Goal: Task Accomplishment & Management: Complete application form

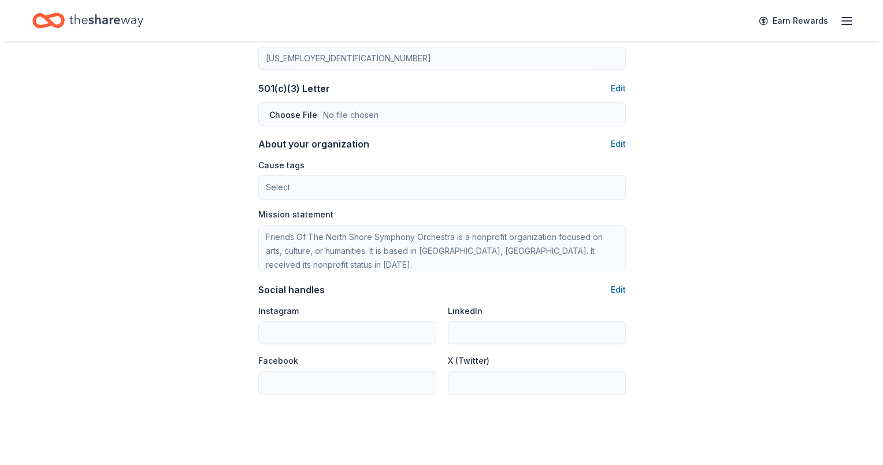
scroll to position [578, 0]
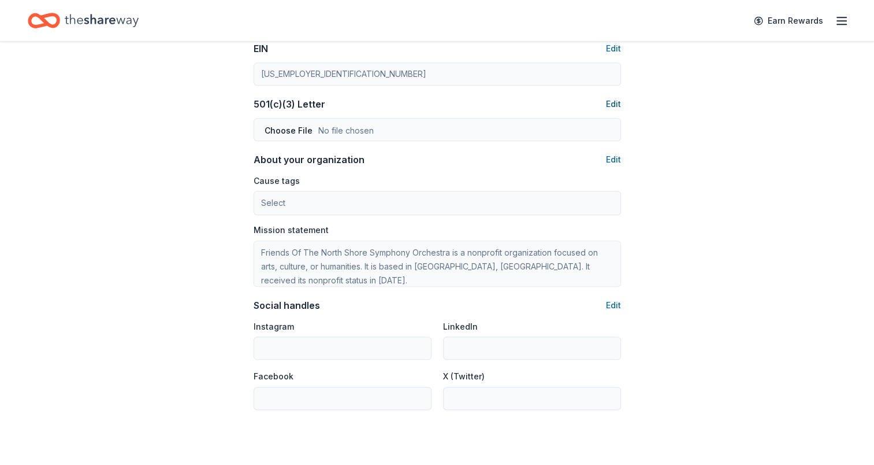
click at [616, 101] on button "Edit" at bounding box center [613, 104] width 15 height 14
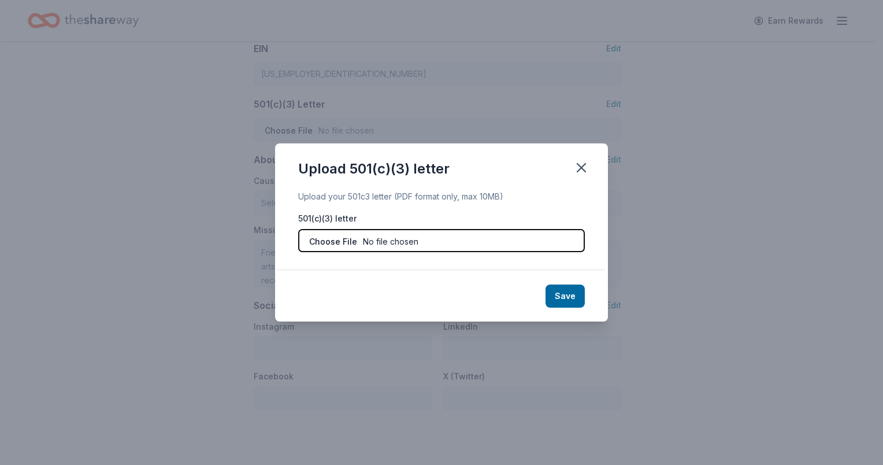
click at [331, 240] on input "file" at bounding box center [441, 240] width 287 height 23
type input "C:\fakepath\NSSO 501_c_3_letter.pdf"
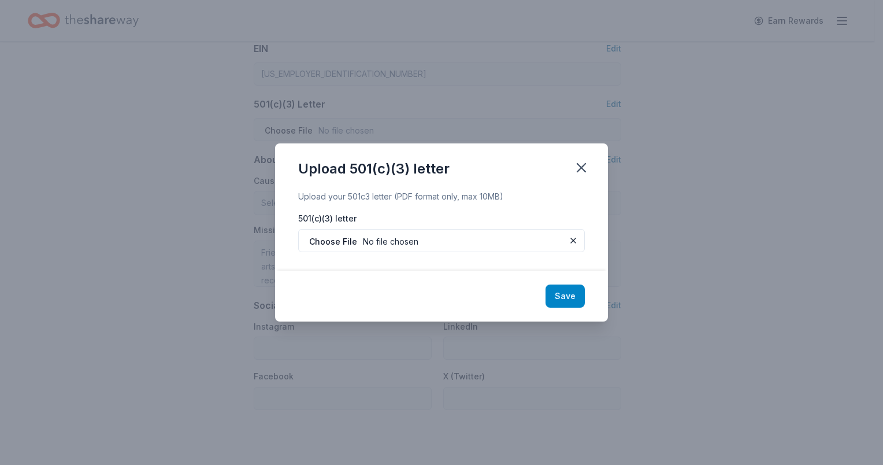
click at [556, 295] on button "Save" at bounding box center [565, 295] width 39 height 23
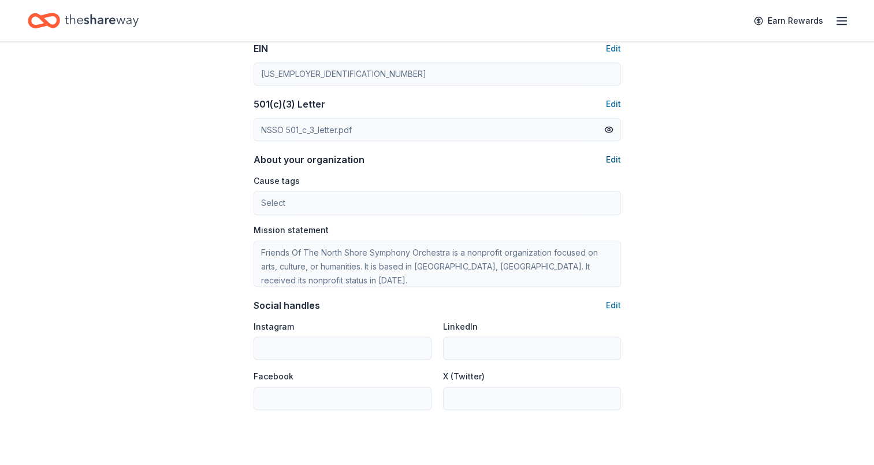
click at [614, 157] on button "Edit" at bounding box center [613, 160] width 15 height 14
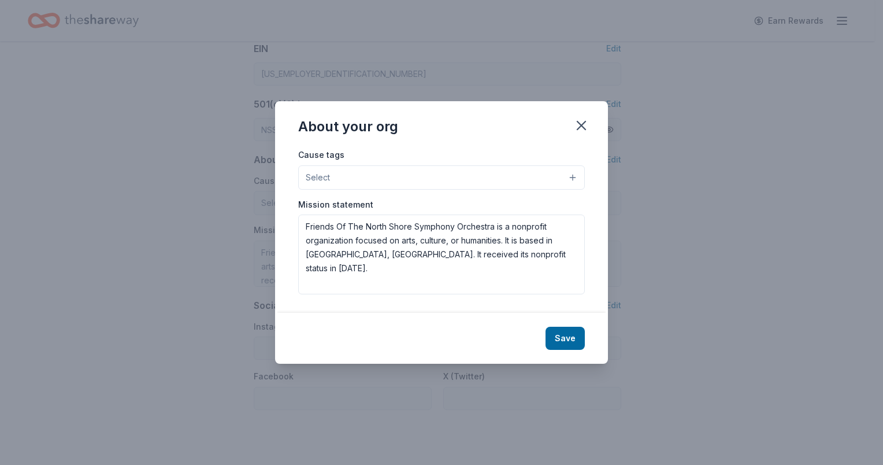
click at [542, 176] on button "Select" at bounding box center [441, 177] width 287 height 24
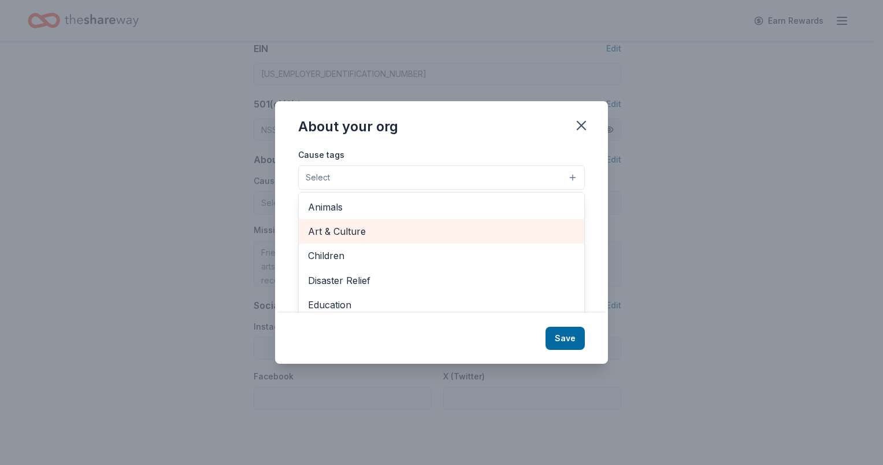
click at [329, 231] on span "Art & Culture" at bounding box center [441, 231] width 267 height 15
click at [329, 231] on span "Children" at bounding box center [441, 231] width 267 height 15
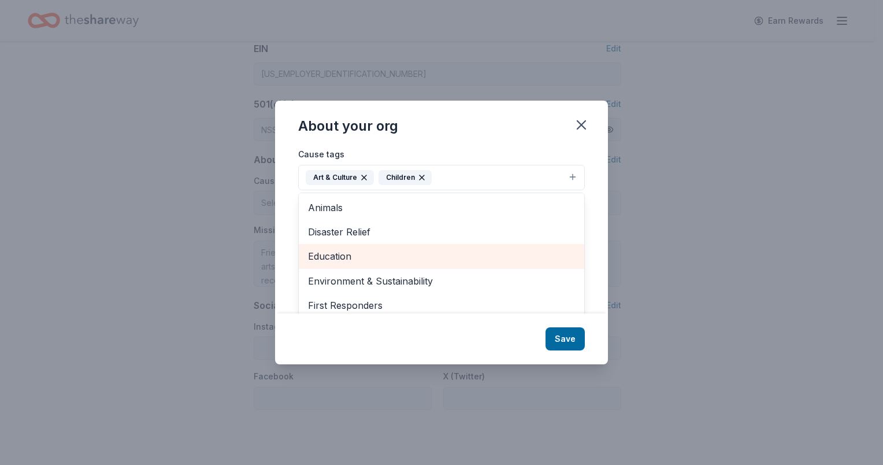
click at [329, 257] on span "Education" at bounding box center [441, 255] width 267 height 15
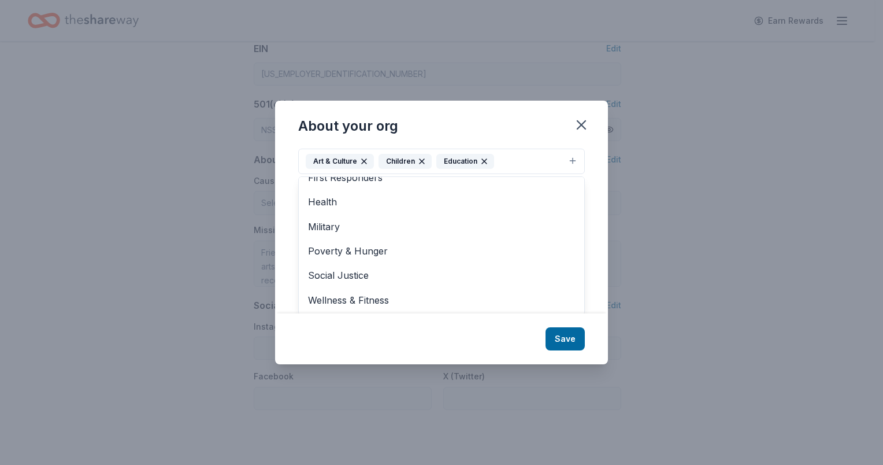
scroll to position [18, 0]
click at [562, 340] on div "About your org Cause tags Art & Culture Children Education Animals Disaster Rel…" at bounding box center [441, 233] width 333 height 264
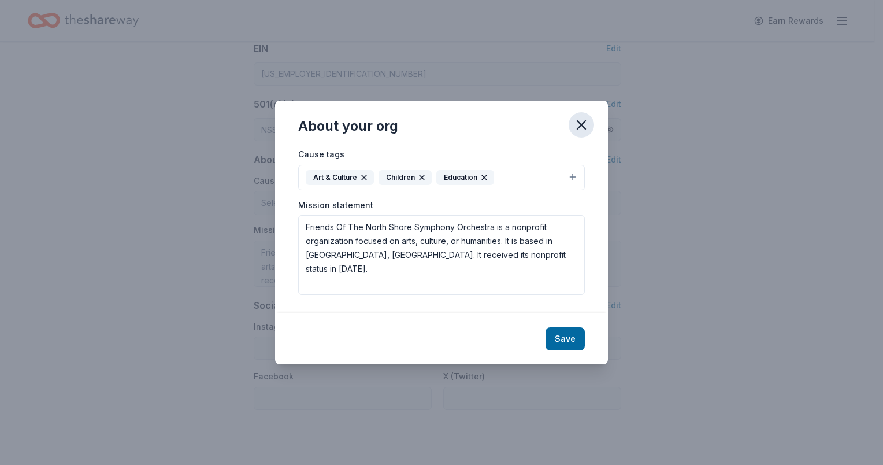
click at [583, 125] on icon "button" at bounding box center [581, 125] width 8 height 8
click at [539, 176] on button "Art & Culture Children Education" at bounding box center [441, 177] width 287 height 25
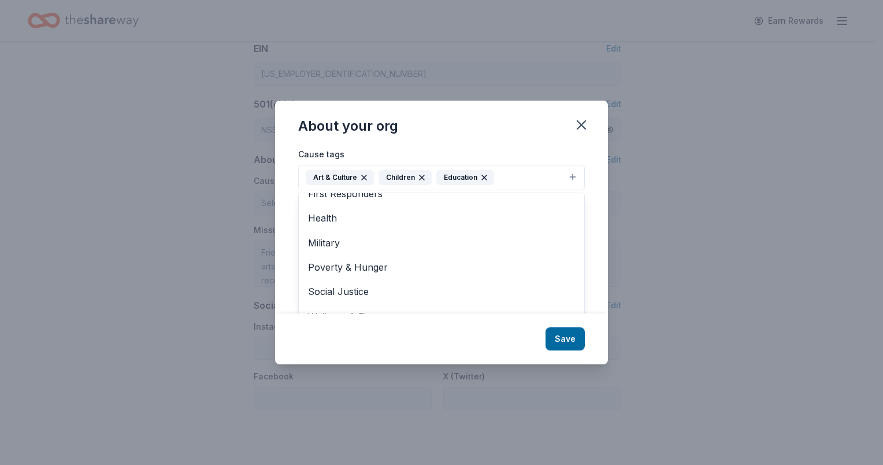
scroll to position [18, 0]
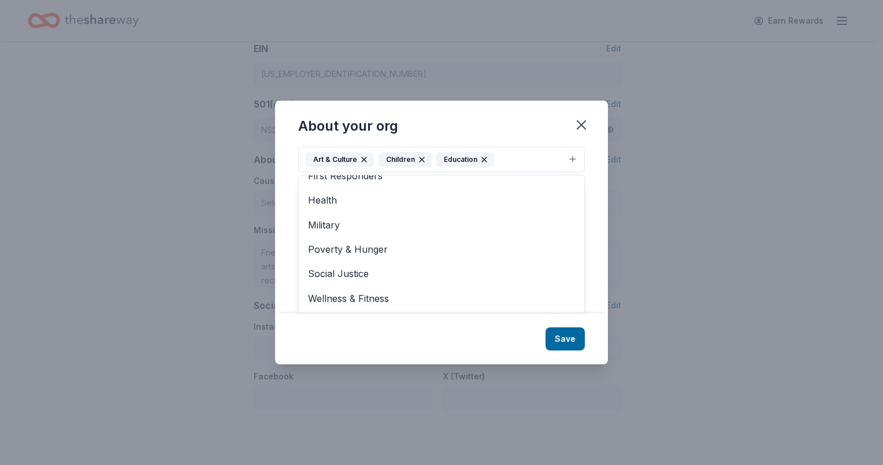
click at [566, 336] on div "About your org Cause tags Art & Culture Children Education Animals Disaster Rel…" at bounding box center [441, 233] width 333 height 264
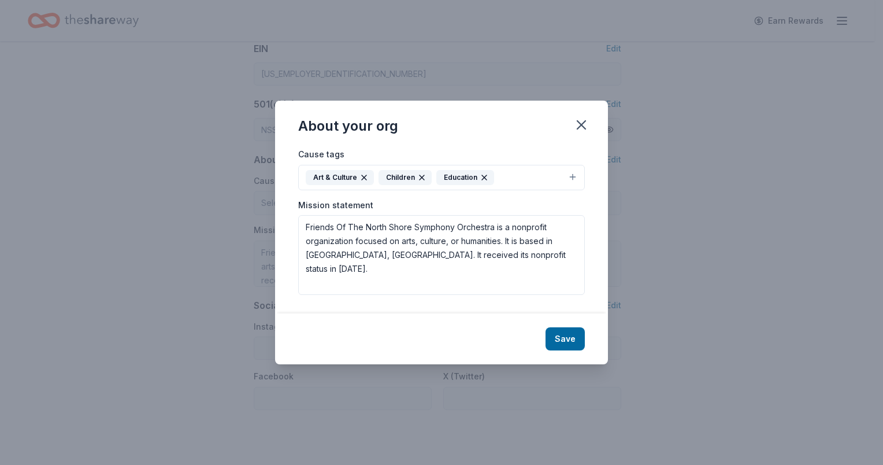
scroll to position [0, 0]
click at [578, 125] on icon "button" at bounding box center [581, 125] width 16 height 16
click at [561, 336] on button "Save" at bounding box center [565, 338] width 39 height 23
click at [557, 336] on div "Save" at bounding box center [441, 338] width 333 height 51
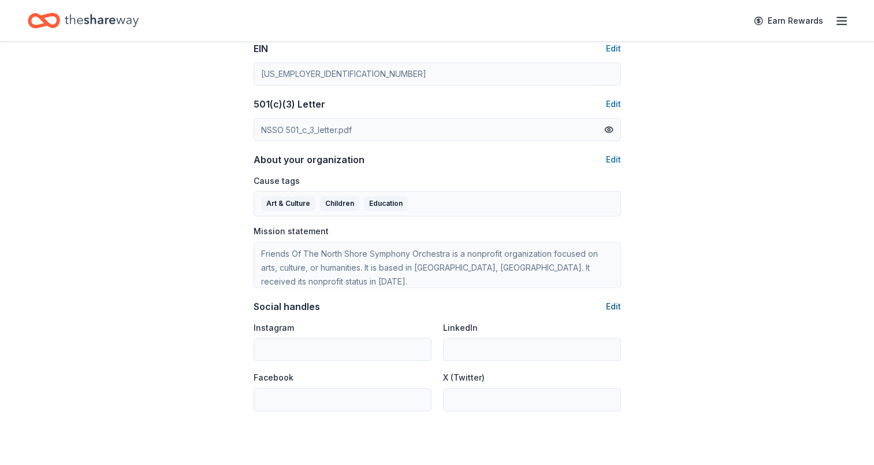
click at [613, 305] on button "Edit" at bounding box center [613, 306] width 15 height 14
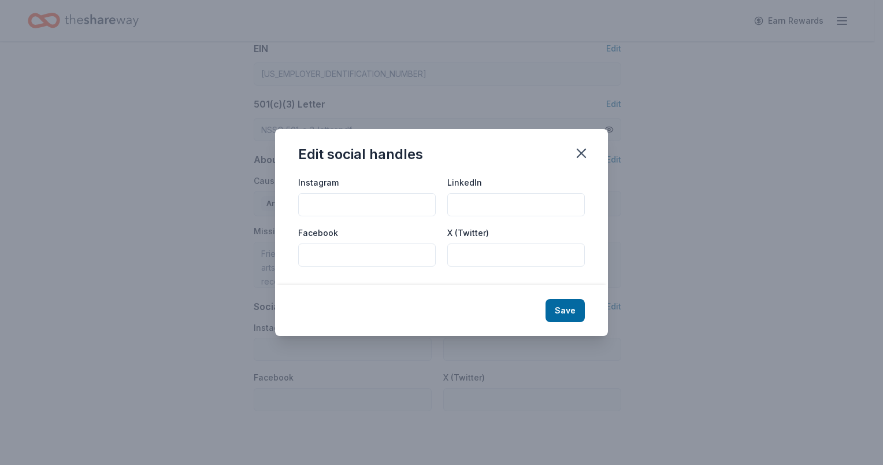
click at [379, 254] on input "Facebook" at bounding box center [367, 254] width 138 height 23
paste input "https://www.facebook.com/TheNorthShoreSymphonyOrchestra"
type input "https://www.facebook.com/TheNorthShoreSymphonyOrchestra"
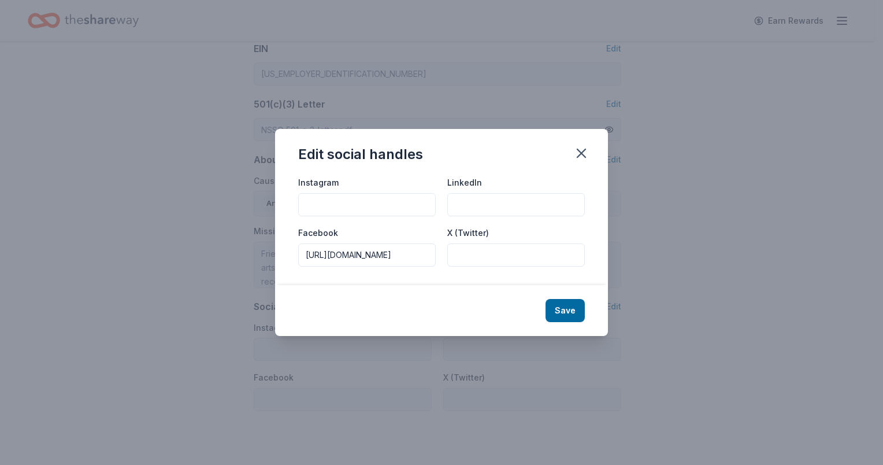
click at [331, 202] on input "Instagram" at bounding box center [367, 204] width 138 height 23
paste input "https://www.instagram.com/northshoresymphonyorchestra/"
type input "https://www.instagram.com/northshoresymphonyorchestra/"
click at [561, 306] on button "Save" at bounding box center [565, 310] width 39 height 23
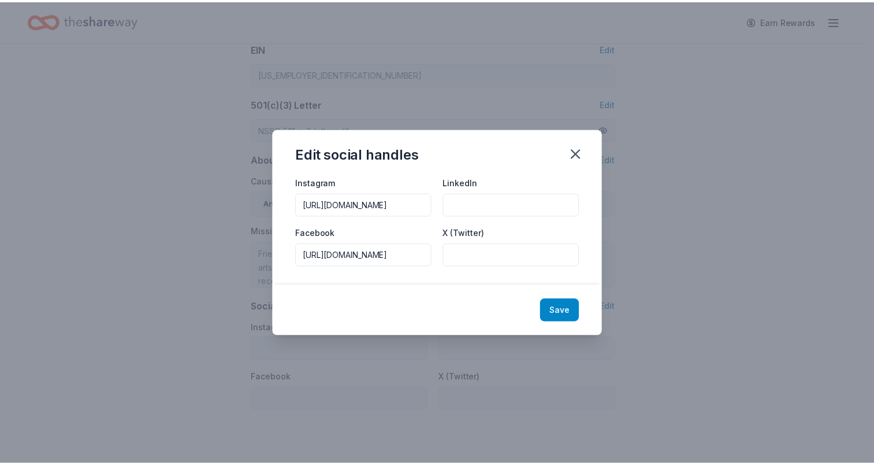
scroll to position [0, 0]
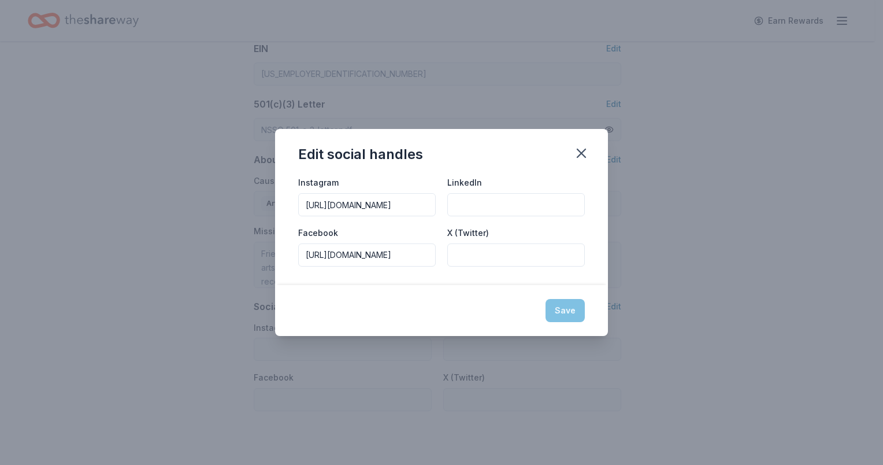
type input "https://www.instagram.com/northshoresymphonyorchestra/"
type input "https://www.facebook.com/TheNorthShoreSymphonyOrchestra"
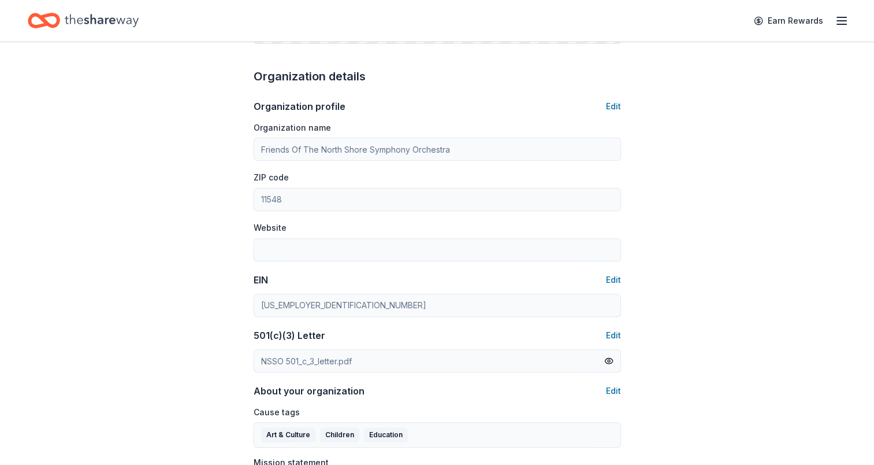
scroll to position [116, 0]
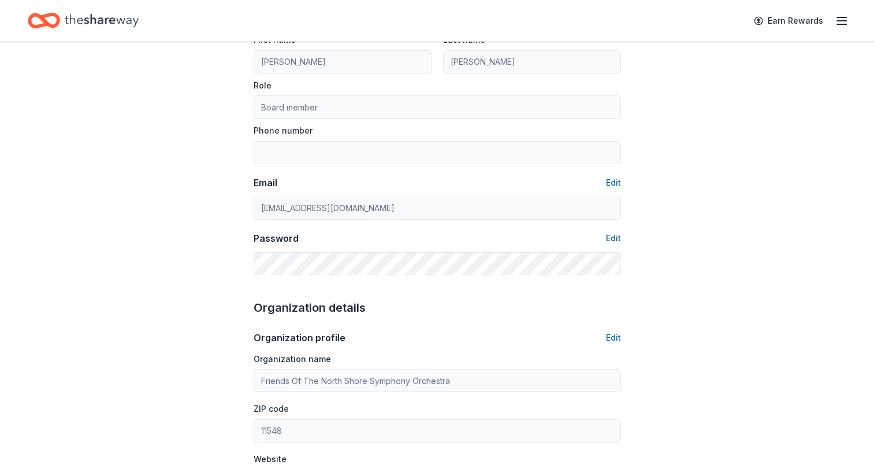
click at [614, 238] on button "Edit" at bounding box center [613, 238] width 15 height 14
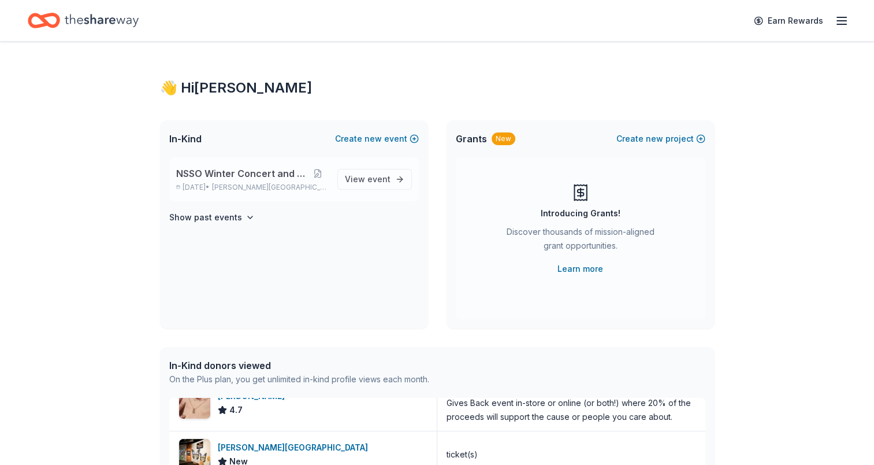
click at [275, 172] on span "NSSO Winter Concert and Raffle" at bounding box center [241, 173] width 131 height 14
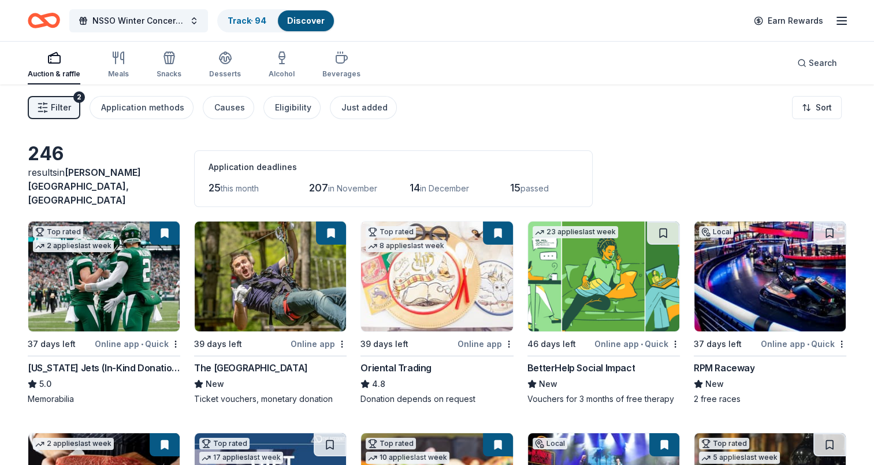
click at [835, 16] on icon "button" at bounding box center [842, 21] width 14 height 14
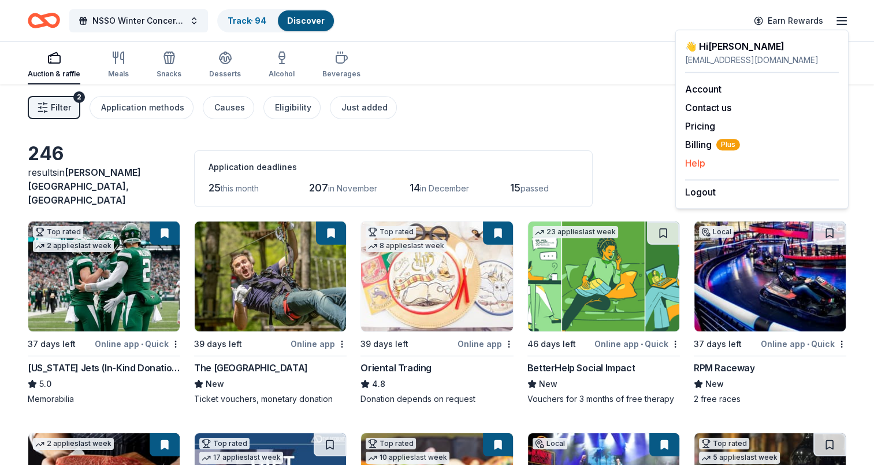
click at [693, 165] on button "Help" at bounding box center [695, 163] width 20 height 14
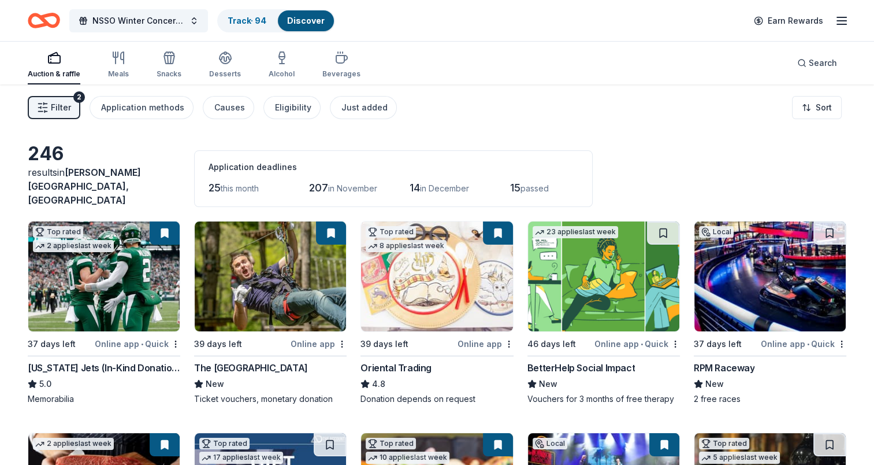
click at [848, 18] on icon "button" at bounding box center [842, 21] width 14 height 14
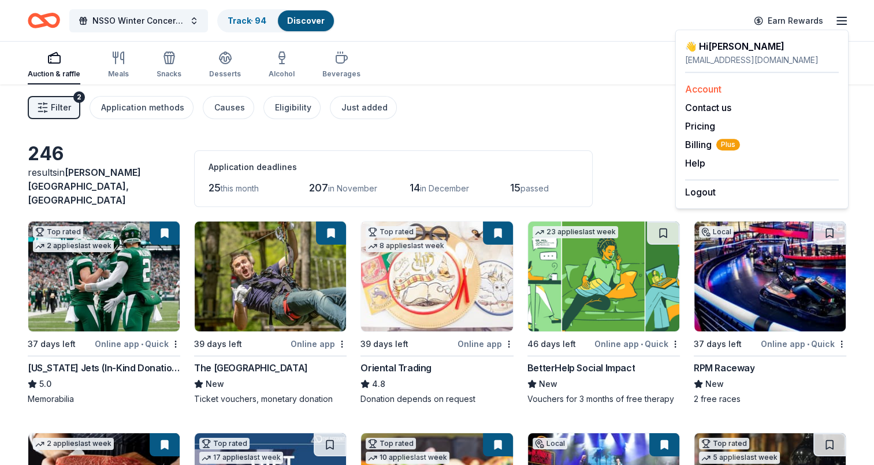
click at [703, 89] on link "Account" at bounding box center [703, 89] width 36 height 12
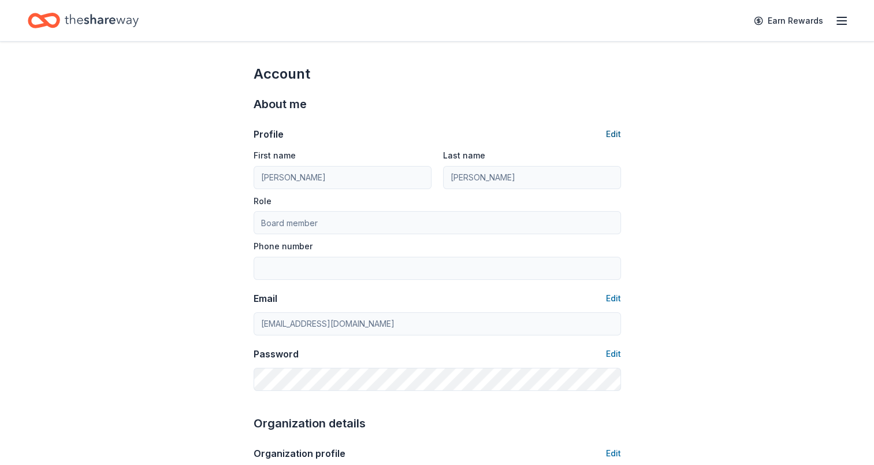
click at [610, 132] on button "Edit" at bounding box center [613, 134] width 15 height 14
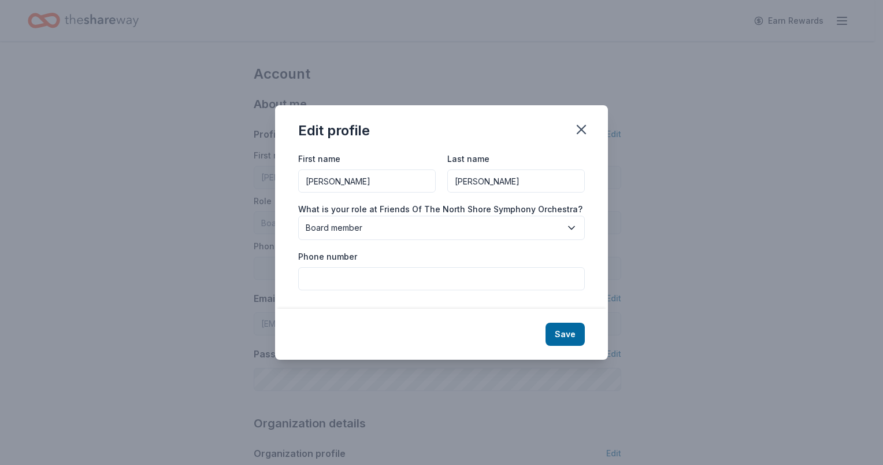
click at [359, 279] on input "Phone number" at bounding box center [441, 278] width 287 height 23
click at [317, 280] on input "5166417517" at bounding box center [441, 278] width 287 height 23
type input "(516) 641-7517"
click at [558, 327] on button "Save" at bounding box center [565, 333] width 39 height 23
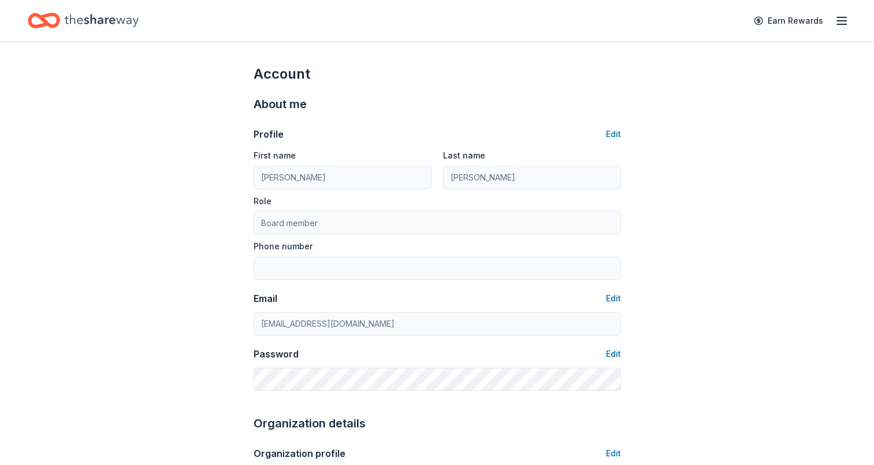
type input "(516) 641-7517"
click at [613, 350] on button "Edit" at bounding box center [613, 354] width 15 height 14
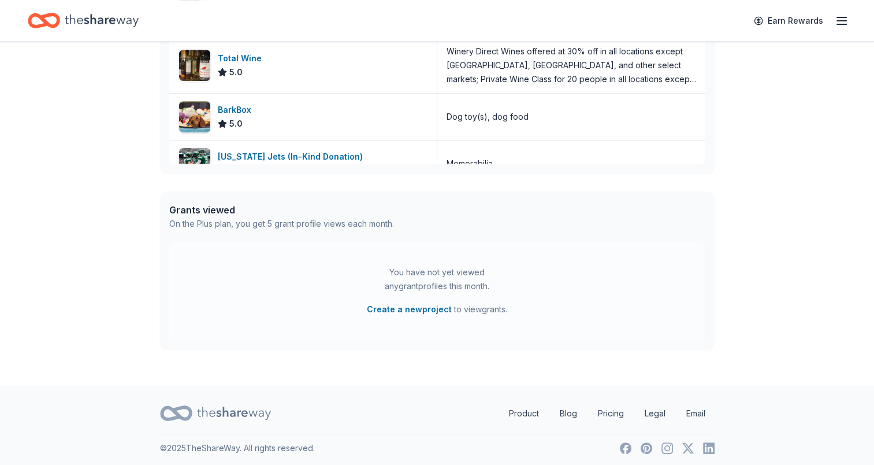
scroll to position [467, 0]
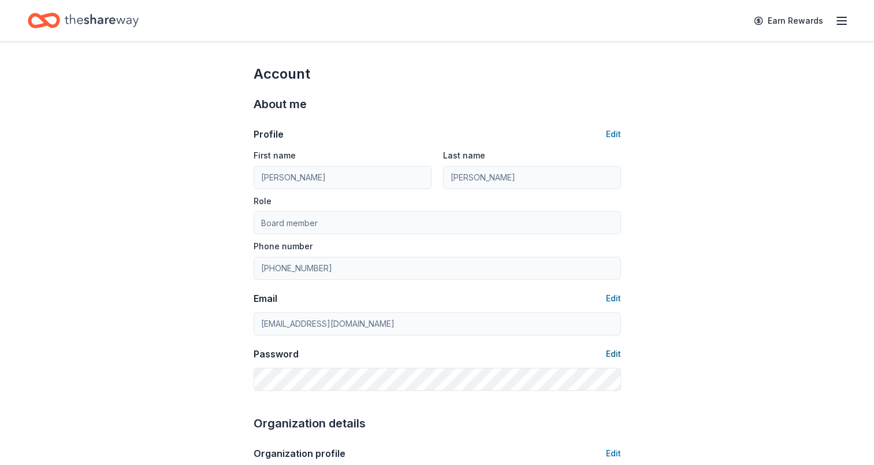
click at [613, 353] on button "Edit" at bounding box center [613, 354] width 15 height 14
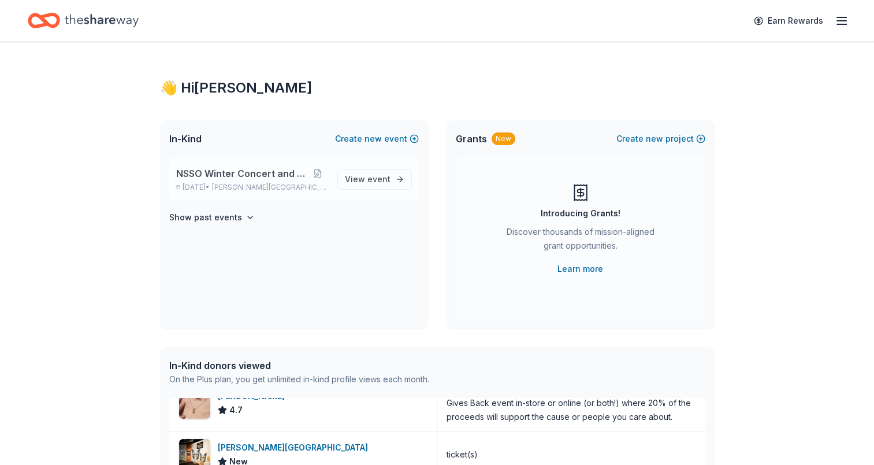
click at [296, 172] on span "NSSO Winter Concert and Raffle" at bounding box center [241, 173] width 131 height 14
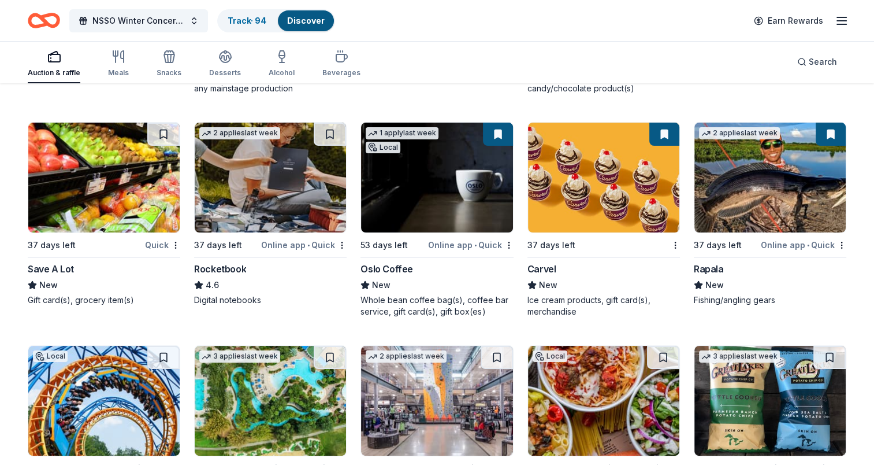
scroll to position [4618, 0]
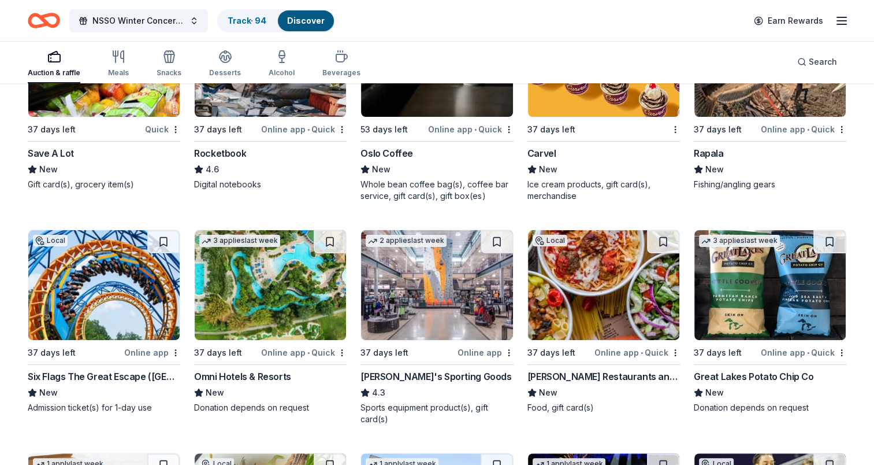
click at [91, 272] on img at bounding box center [103, 285] width 151 height 110
click at [255, 277] on img at bounding box center [270, 285] width 151 height 110
click at [437, 266] on img at bounding box center [436, 285] width 151 height 110
click at [587, 273] on img at bounding box center [603, 285] width 151 height 110
click at [732, 277] on img at bounding box center [770, 285] width 151 height 110
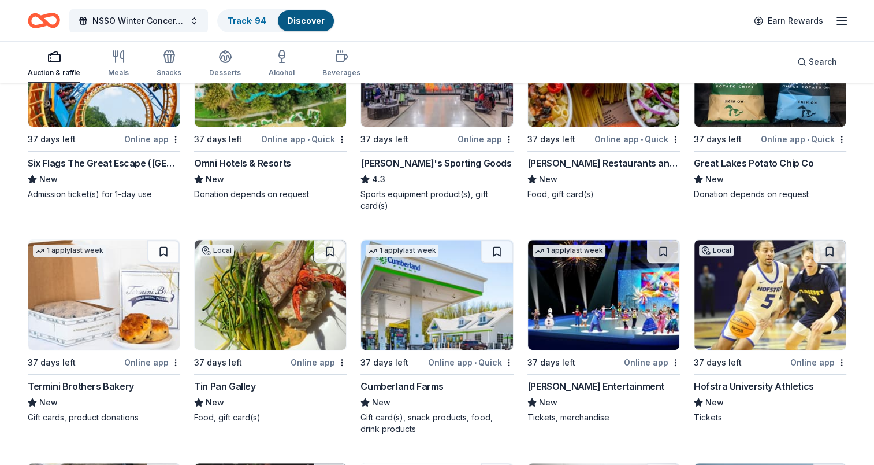
scroll to position [4907, 0]
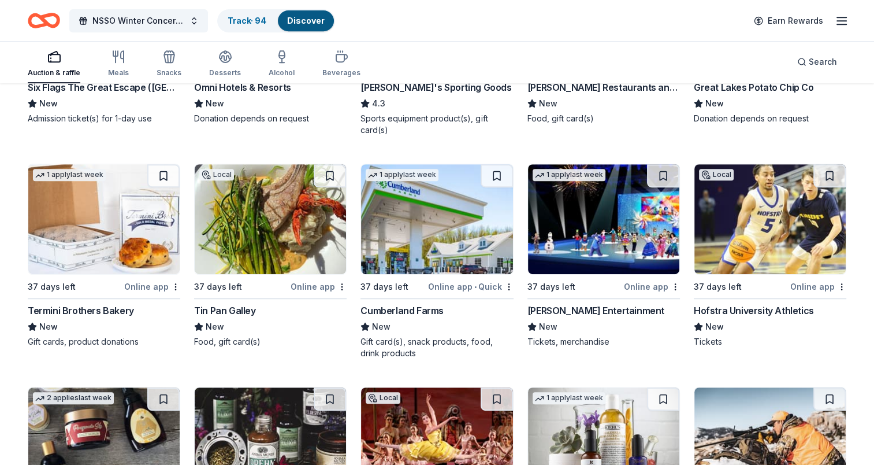
click at [83, 194] on img at bounding box center [103, 219] width 151 height 110
click at [166, 164] on button at bounding box center [163, 175] width 32 height 23
click at [166, 164] on button at bounding box center [165, 175] width 30 height 23
click at [287, 214] on img at bounding box center [270, 219] width 151 height 110
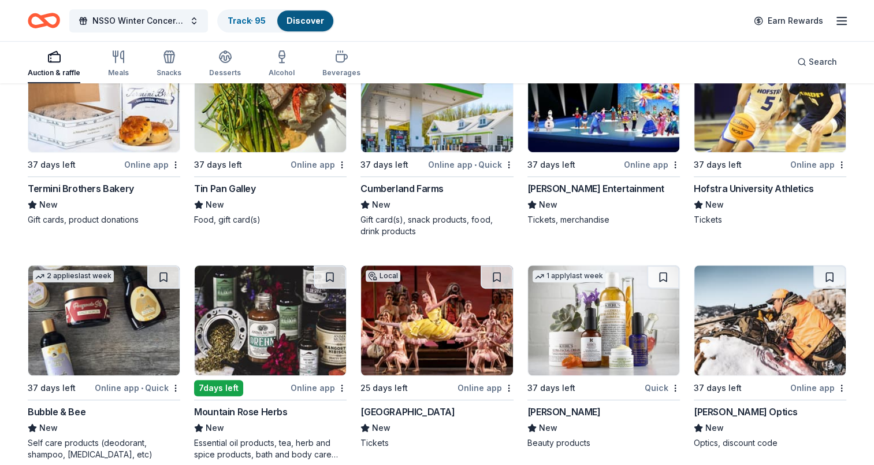
scroll to position [5105, 0]
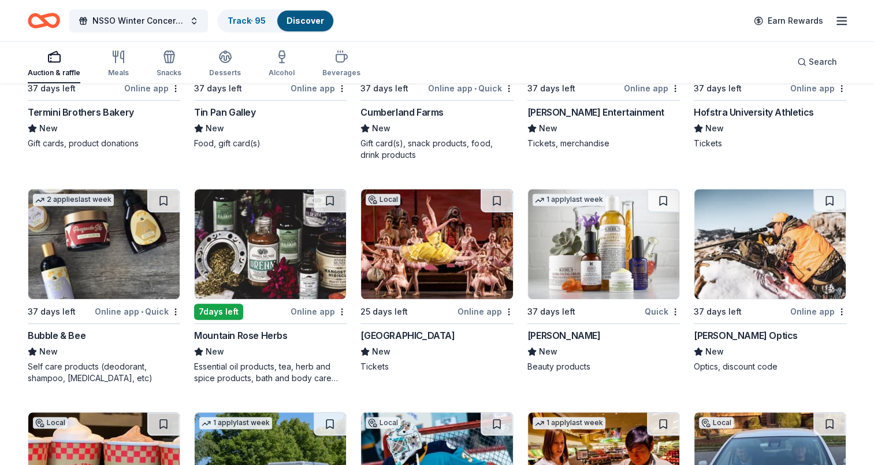
click at [101, 221] on img at bounding box center [103, 244] width 151 height 110
click at [841, 21] on icon "button" at bounding box center [842, 21] width 14 height 14
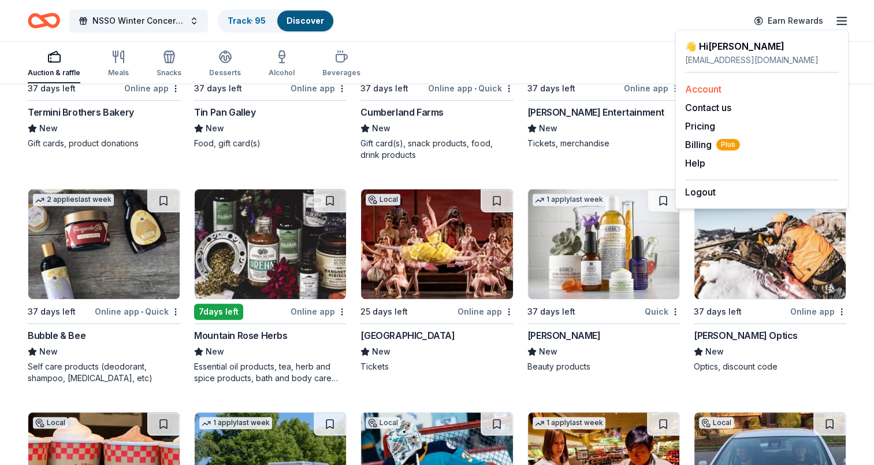
click at [715, 92] on link "Account" at bounding box center [703, 89] width 36 height 12
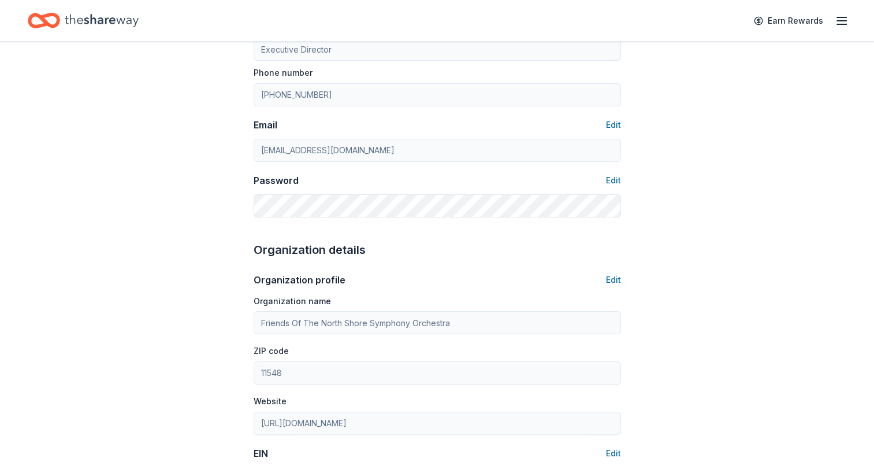
scroll to position [231, 0]
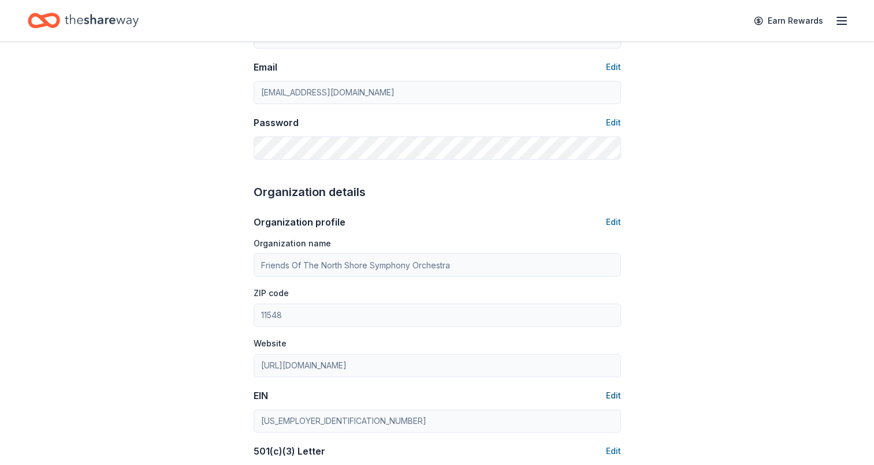
click at [613, 394] on button "Edit" at bounding box center [613, 395] width 15 height 14
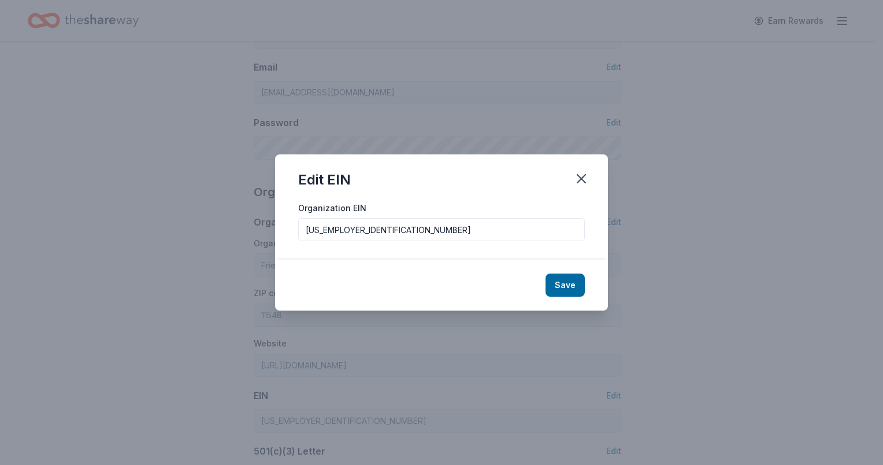
click at [324, 228] on input "11-3592182" at bounding box center [441, 229] width 287 height 23
click at [324, 228] on input "[US_EMPLOYER_IDENTIFICATION_NUMBER]" at bounding box center [441, 229] width 287 height 23
click at [583, 176] on icon "button" at bounding box center [581, 179] width 8 height 8
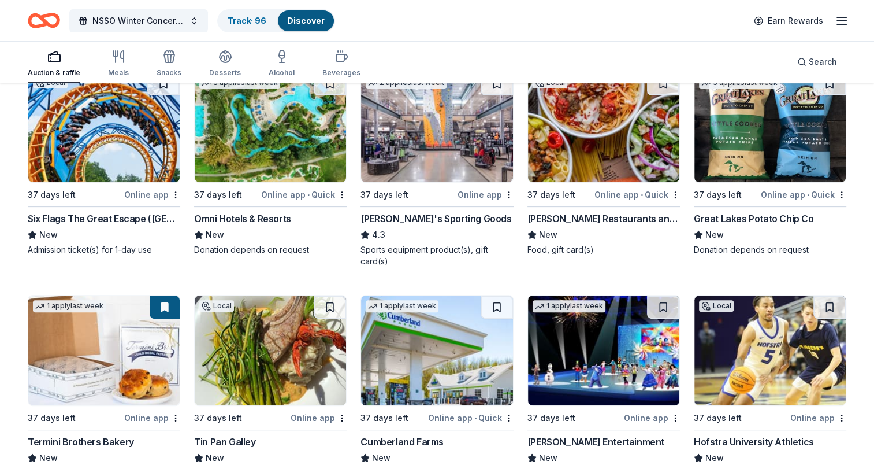
scroll to position [4874, 0]
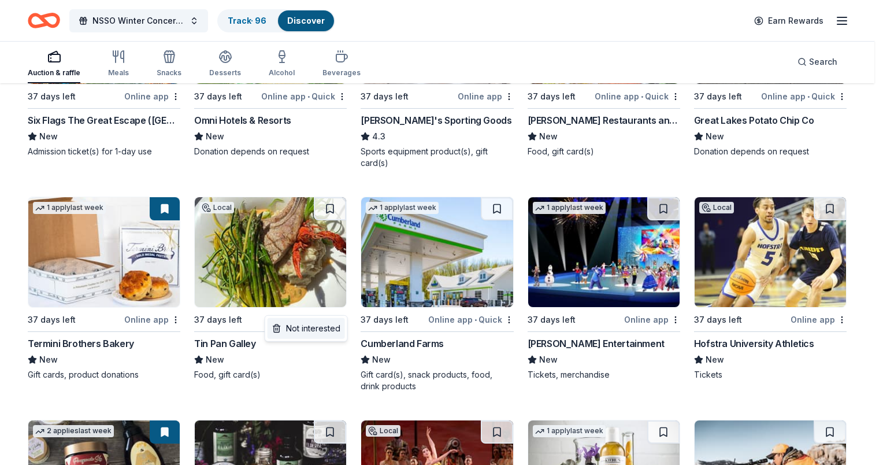
click at [322, 329] on div "Not interested" at bounding box center [306, 328] width 77 height 21
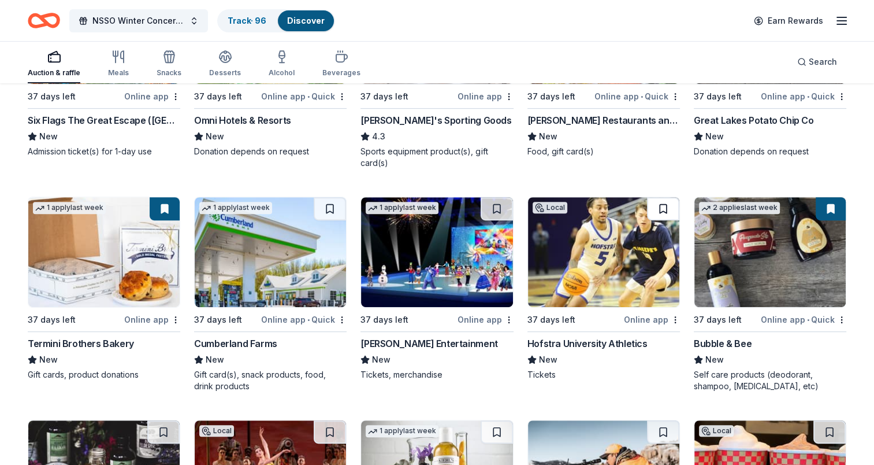
click at [663, 197] on button at bounding box center [663, 208] width 32 height 23
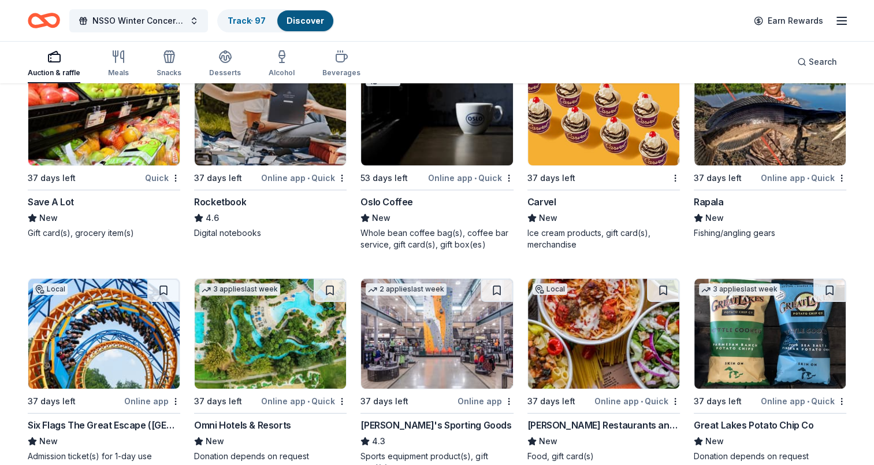
scroll to position [4469, 0]
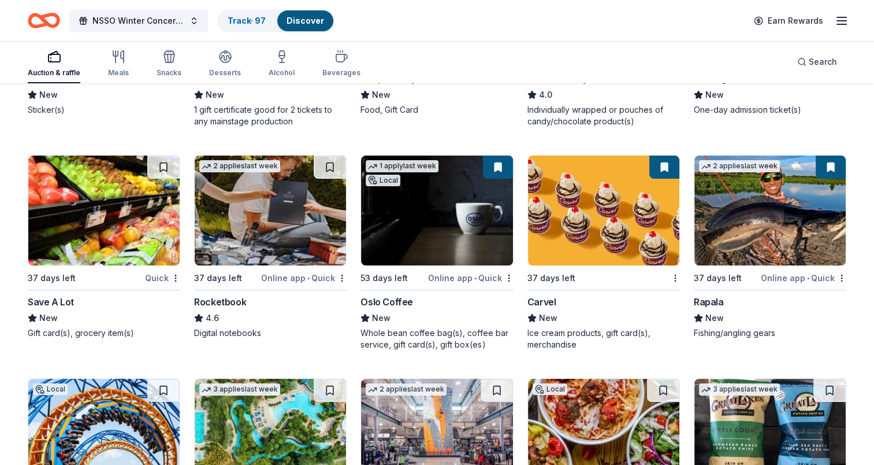
click at [431, 210] on img at bounding box center [436, 210] width 151 height 110
click at [468, 196] on img at bounding box center [436, 210] width 151 height 110
click at [594, 207] on img at bounding box center [603, 210] width 151 height 110
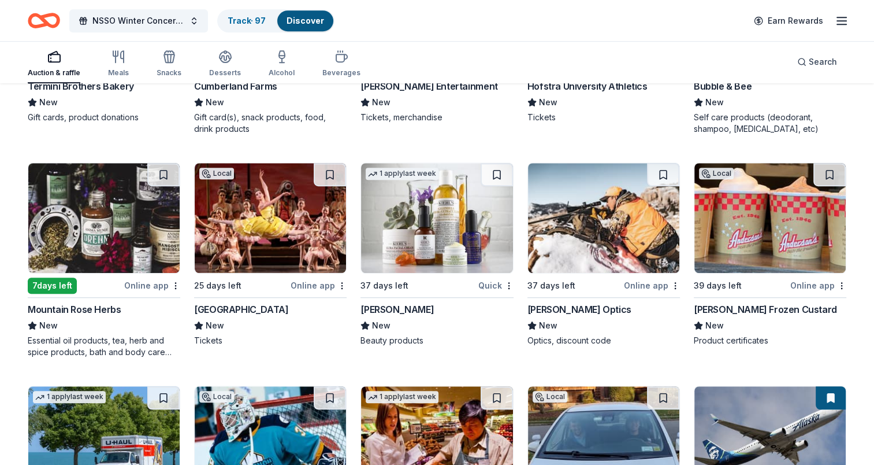
scroll to position [5163, 0]
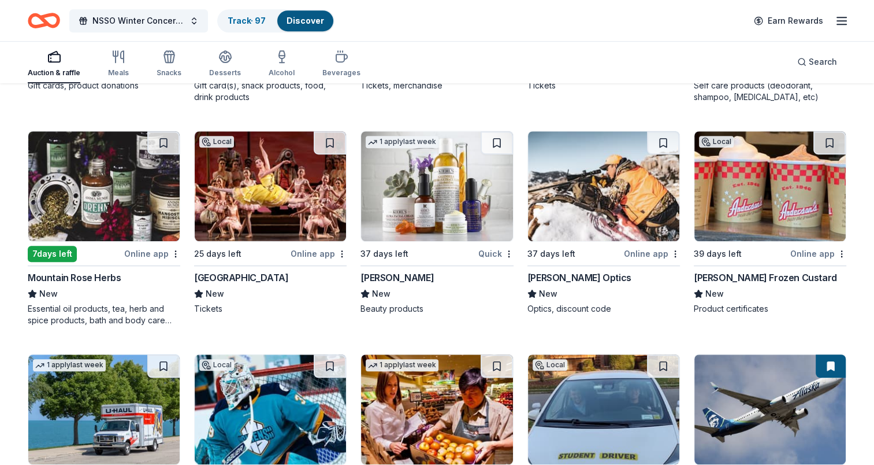
click at [413, 148] on img at bounding box center [436, 186] width 151 height 110
click at [344, 287] on div "New" at bounding box center [270, 294] width 153 height 14
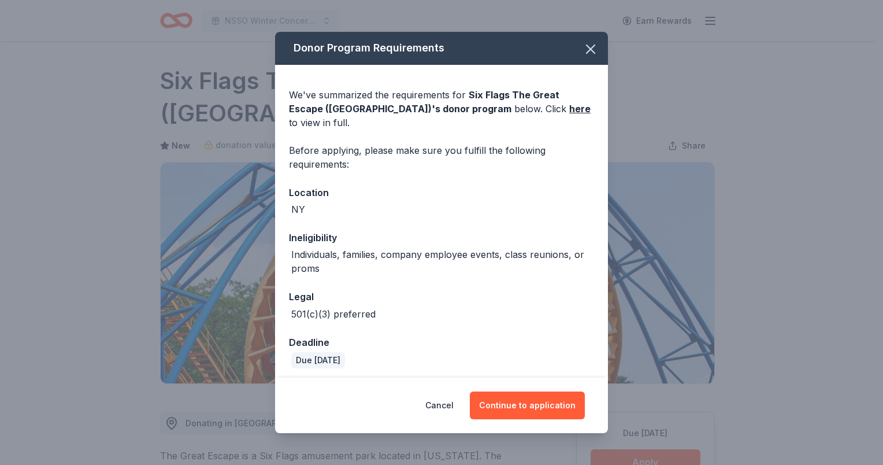
click at [523, 407] on button "Continue to application" at bounding box center [527, 405] width 115 height 28
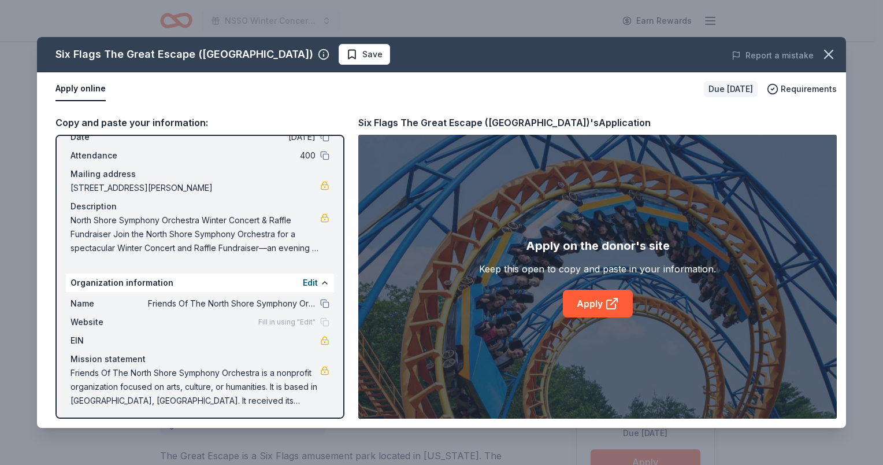
scroll to position [60, 0]
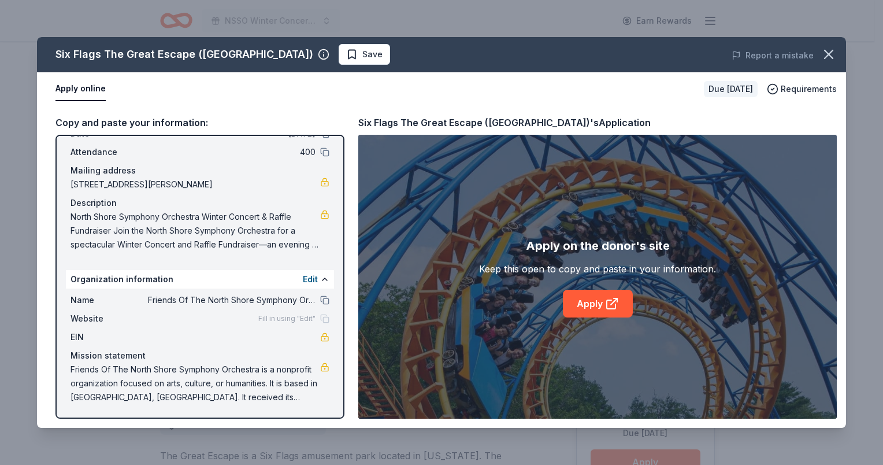
drag, startPoint x: 345, startPoint y: 224, endPoint x: 347, endPoint y: 175, distance: 49.2
click at [347, 175] on div "Copy and paste your information: Event information Edit Name NSSO Winter Concer…" at bounding box center [441, 267] width 809 height 322
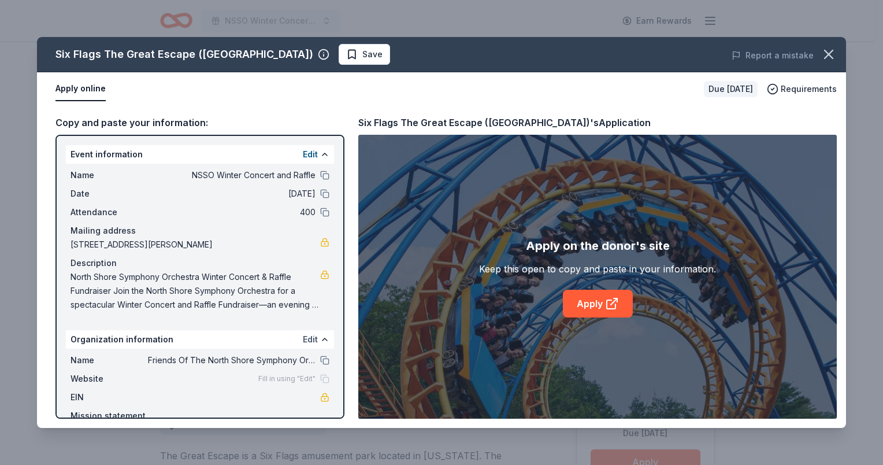
click at [303, 339] on button "Edit" at bounding box center [310, 339] width 15 height 14
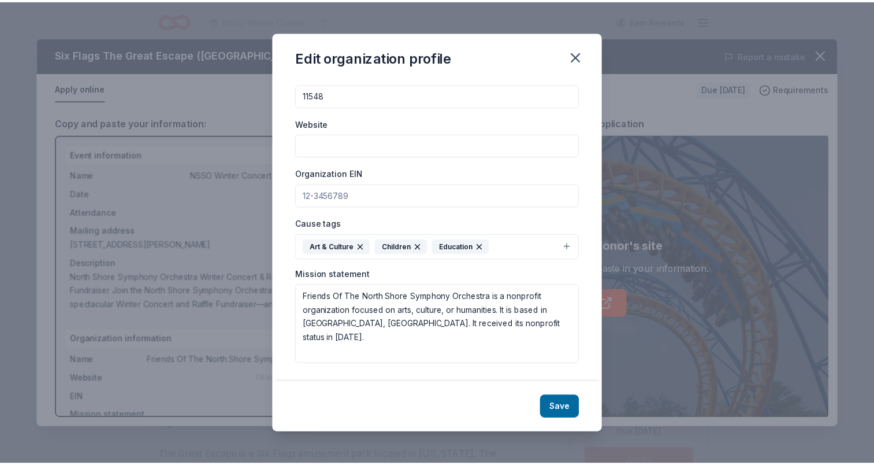
scroll to position [25, 0]
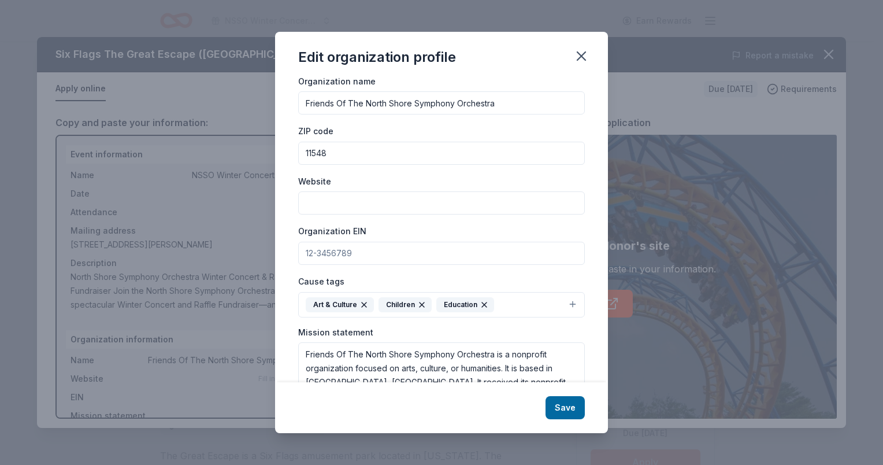
click at [321, 202] on input "Website" at bounding box center [441, 202] width 287 height 23
click at [398, 203] on input "northshoresymphonyorg.org" at bounding box center [441, 202] width 287 height 23
type input "[DOMAIN_NAME]"
click at [332, 250] on input "Organization EIN" at bounding box center [441, 253] width 287 height 23
paste input "[US_EMPLOYER_IDENTIFICATION_NUMBER]"
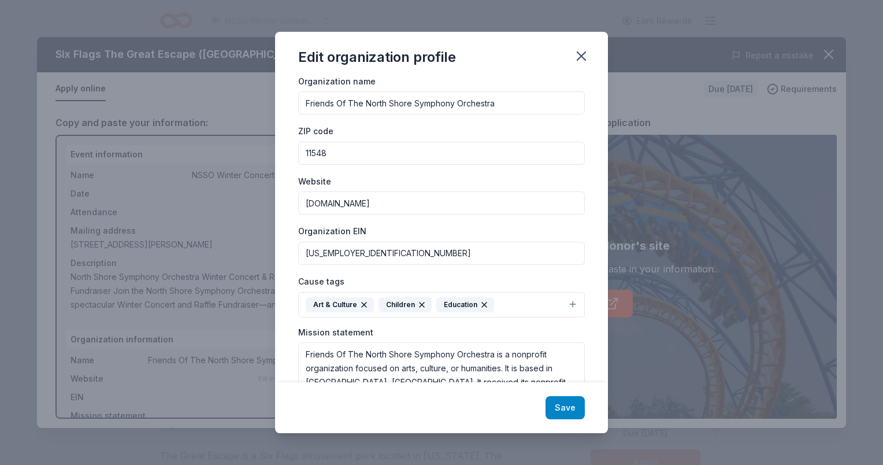
type input "[US_EMPLOYER_IDENTIFICATION_NUMBER]"
click at [562, 410] on button "Save" at bounding box center [565, 407] width 39 height 23
click at [583, 55] on icon "button" at bounding box center [581, 56] width 8 height 8
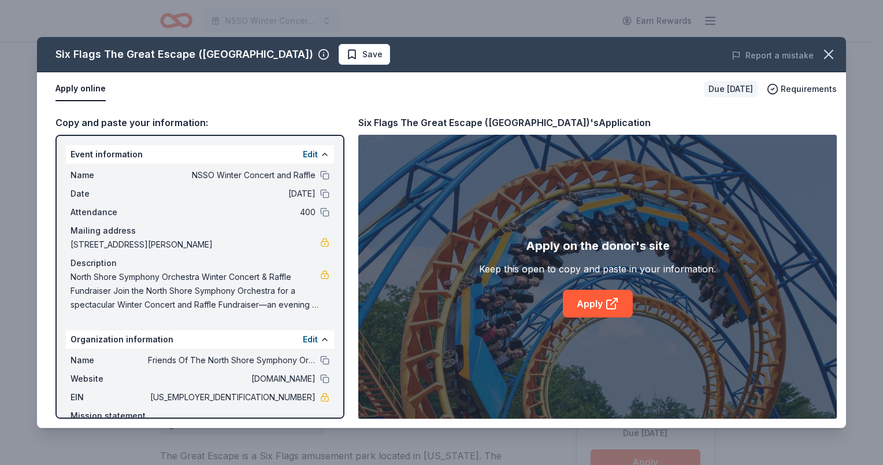
click at [561, 409] on div "Apply on the donor's site Keep this open to copy and paste in your information.…" at bounding box center [597, 277] width 479 height 284
click at [828, 53] on icon "button" at bounding box center [829, 54] width 8 height 8
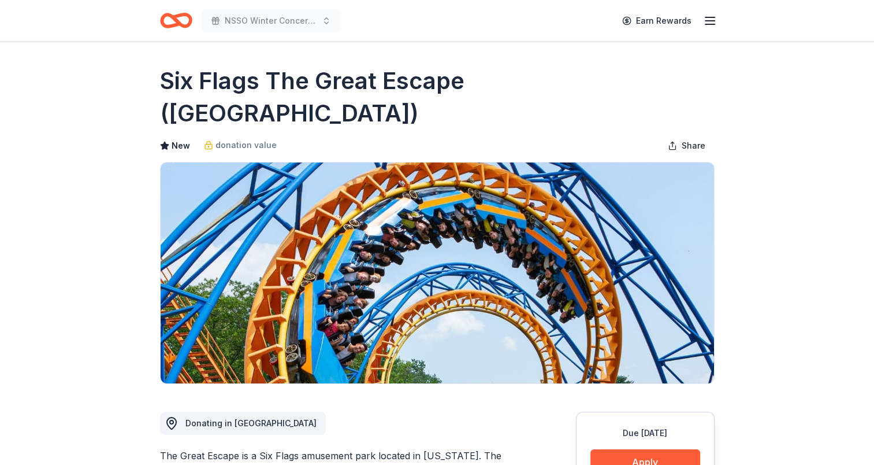
click at [709, 21] on icon "button" at bounding box center [710, 21] width 14 height 14
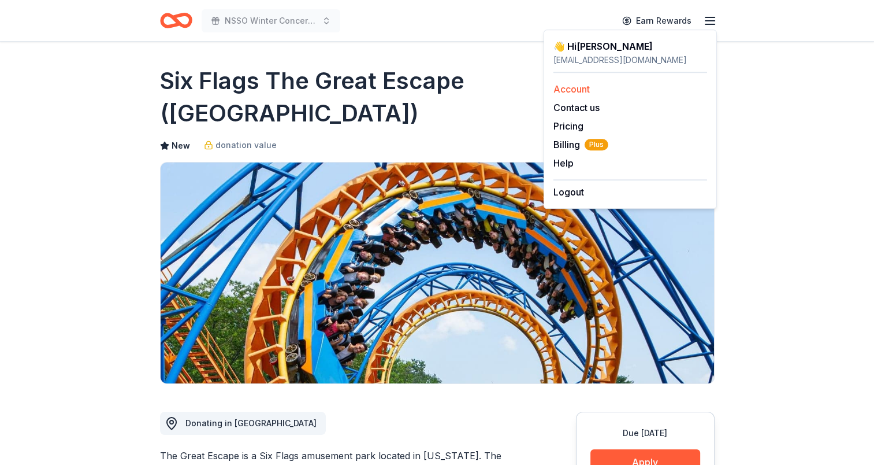
click at [577, 88] on link "Account" at bounding box center [572, 89] width 36 height 12
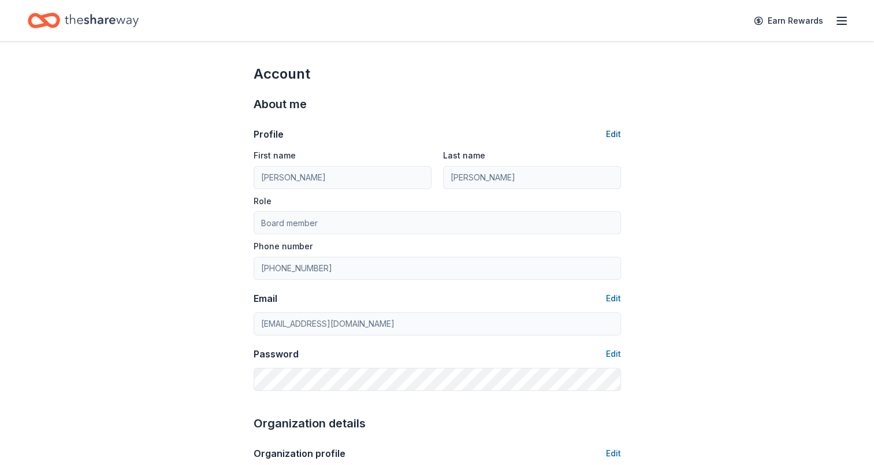
click at [618, 132] on button "Edit" at bounding box center [613, 134] width 15 height 14
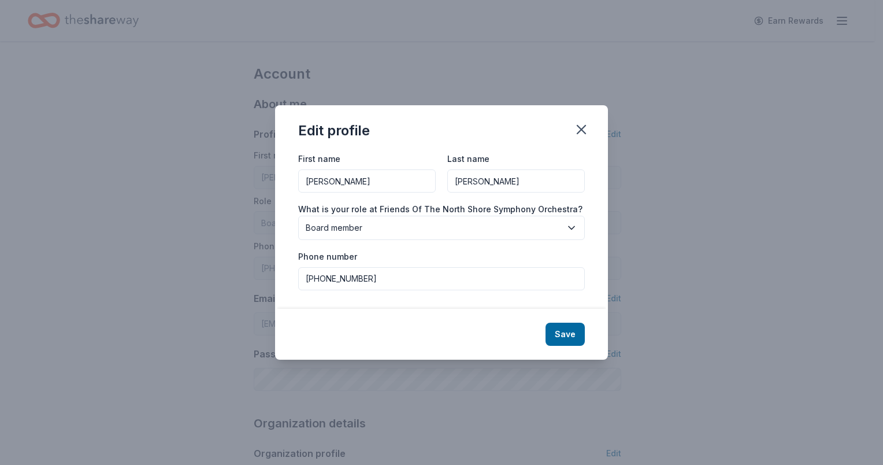
click at [569, 225] on icon "button" at bounding box center [572, 228] width 12 height 12
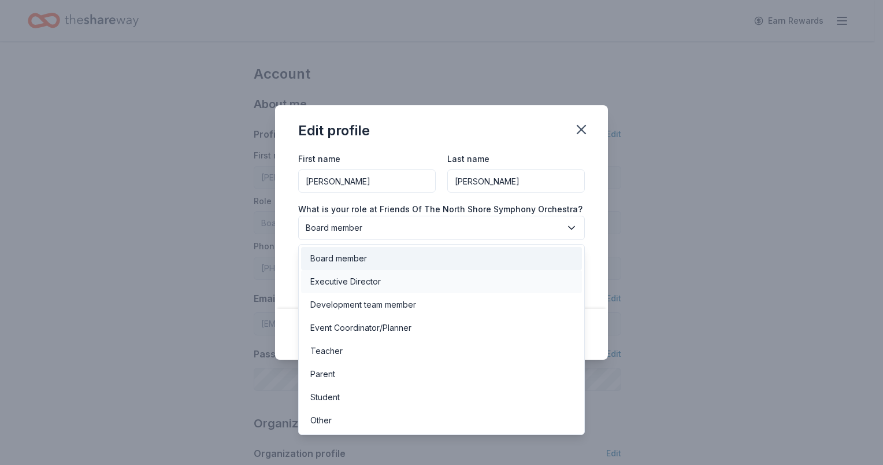
click at [377, 279] on div "Executive Director" at bounding box center [345, 282] width 71 height 14
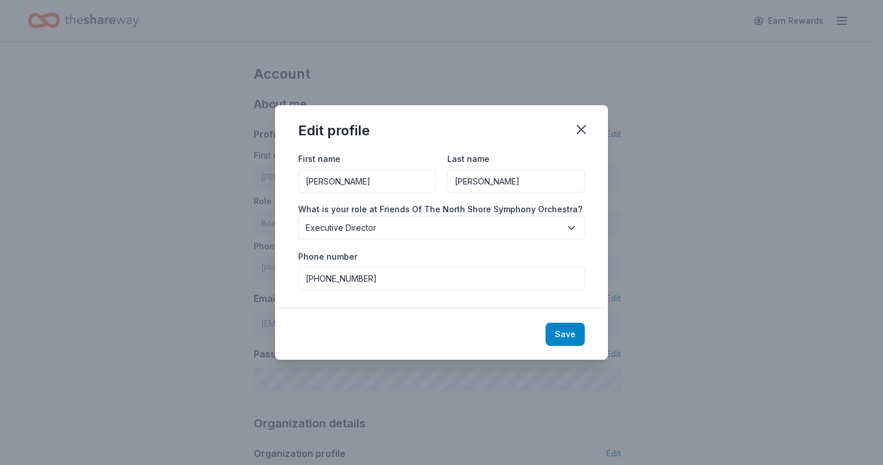
click at [553, 331] on button "Save" at bounding box center [565, 333] width 39 height 23
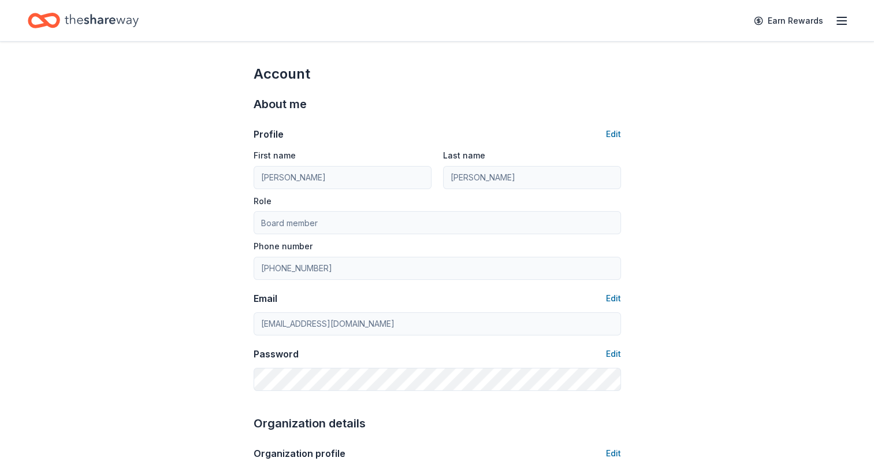
type input "Executive Director"
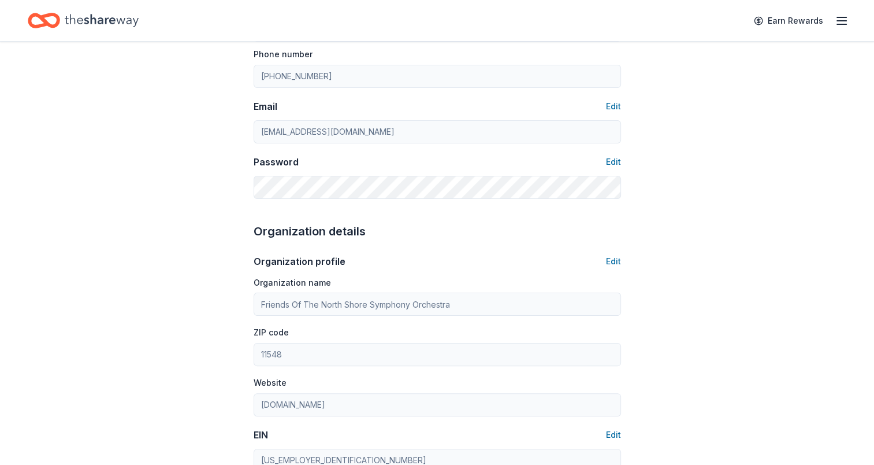
scroll to position [173, 0]
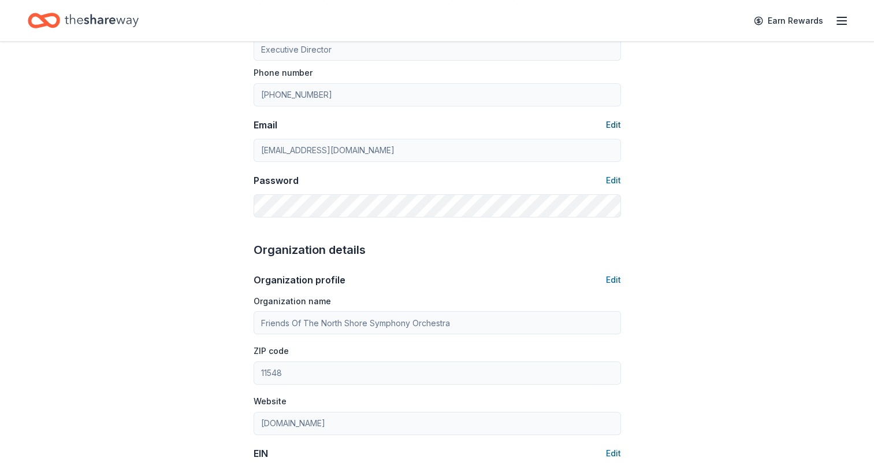
click at [613, 124] on button "Edit" at bounding box center [613, 125] width 15 height 14
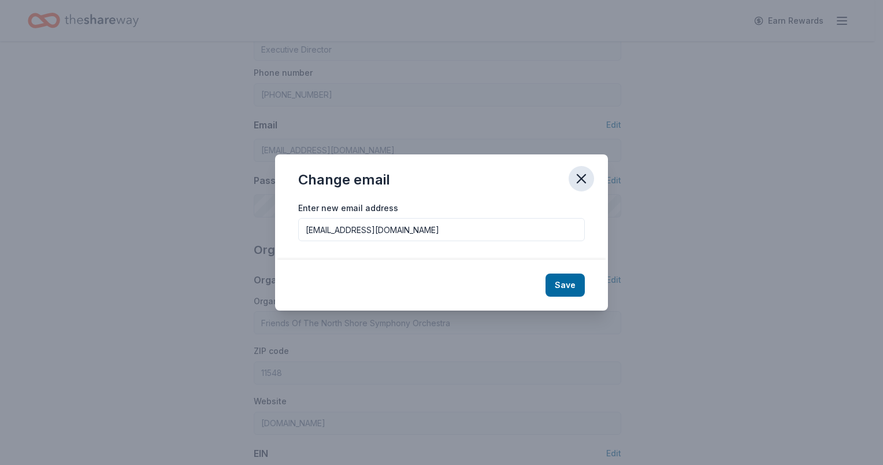
click at [582, 178] on icon "button" at bounding box center [581, 179] width 8 height 8
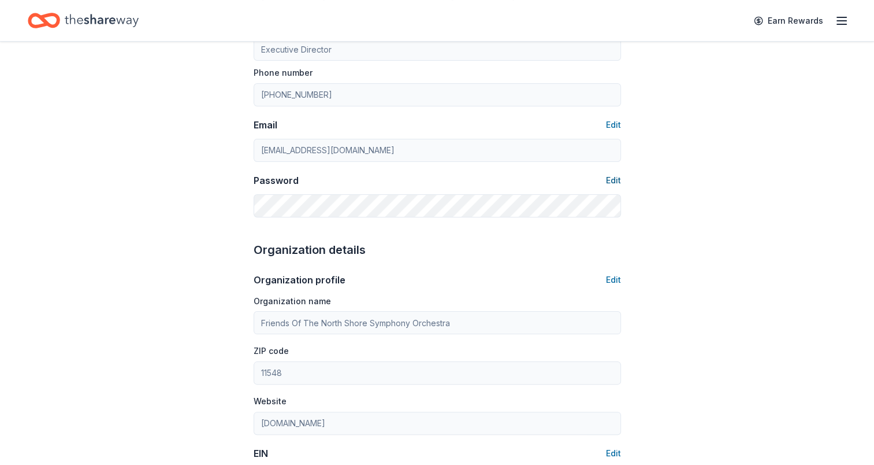
click at [610, 178] on button "Edit" at bounding box center [613, 180] width 15 height 14
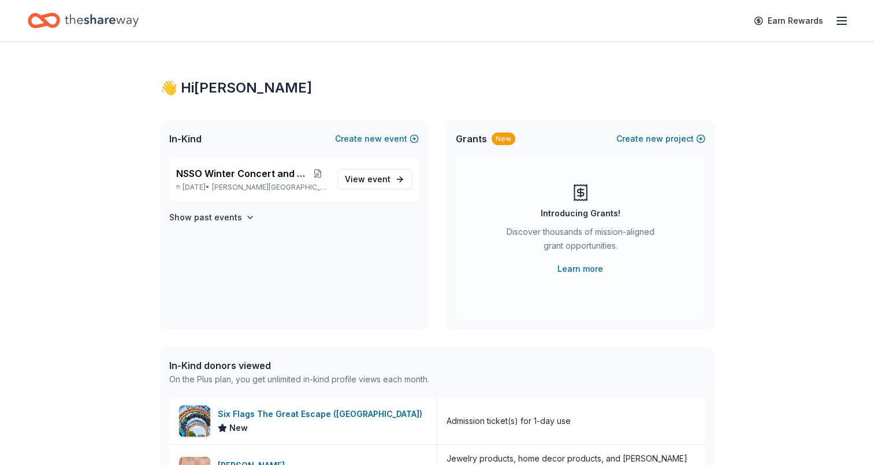
click at [843, 18] on icon "button" at bounding box center [842, 21] width 14 height 14
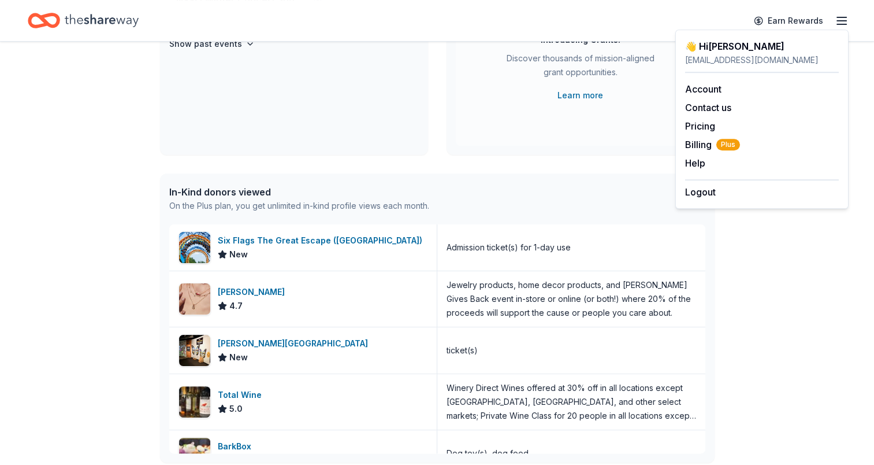
scroll to position [231, 0]
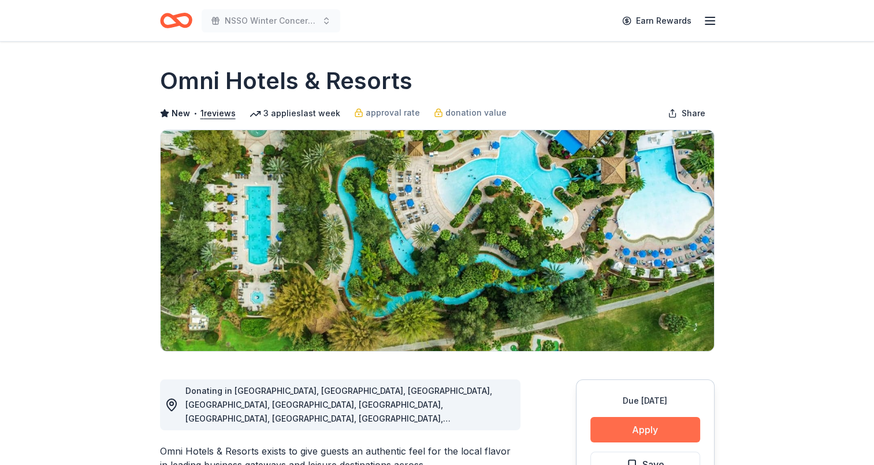
click at [638, 426] on button "Apply" at bounding box center [646, 429] width 110 height 25
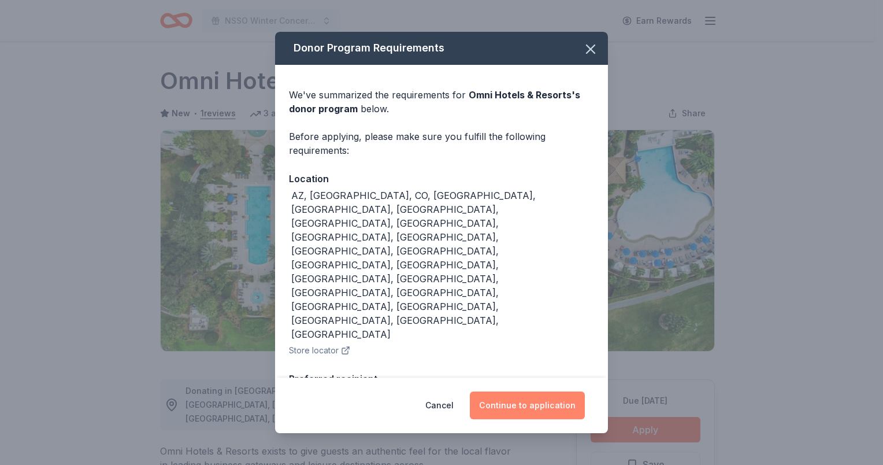
click at [519, 391] on button "Continue to application" at bounding box center [527, 405] width 115 height 28
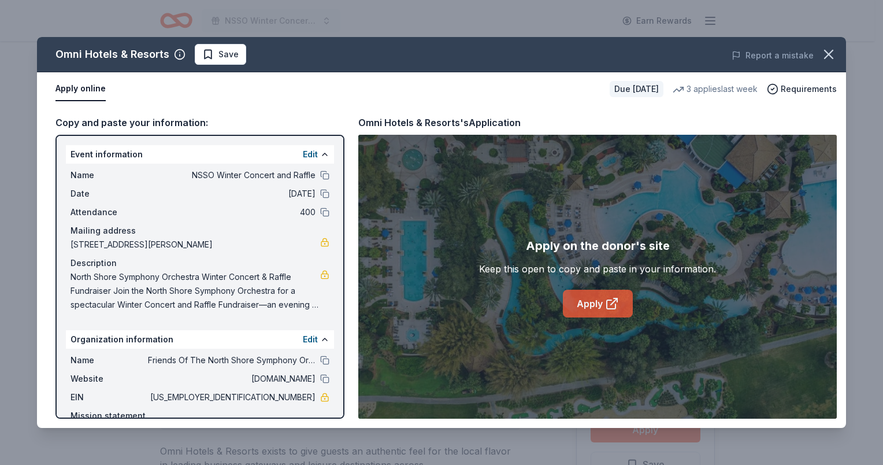
click at [607, 305] on icon at bounding box center [611, 304] width 9 height 9
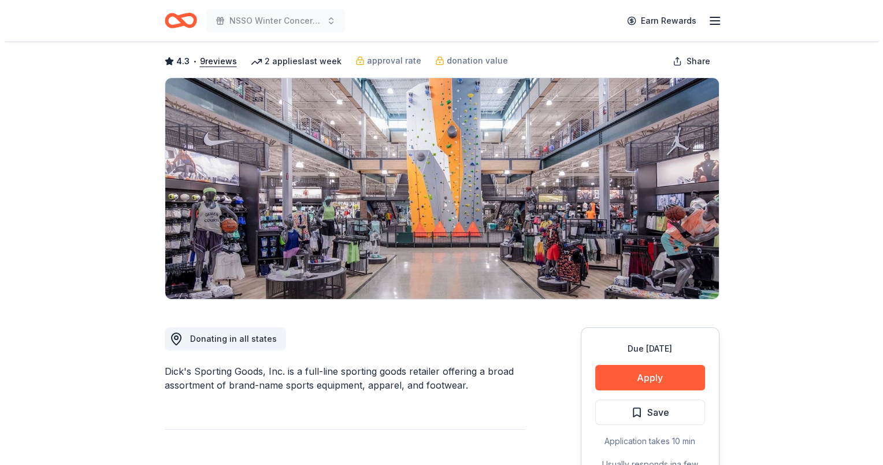
scroll to position [116, 0]
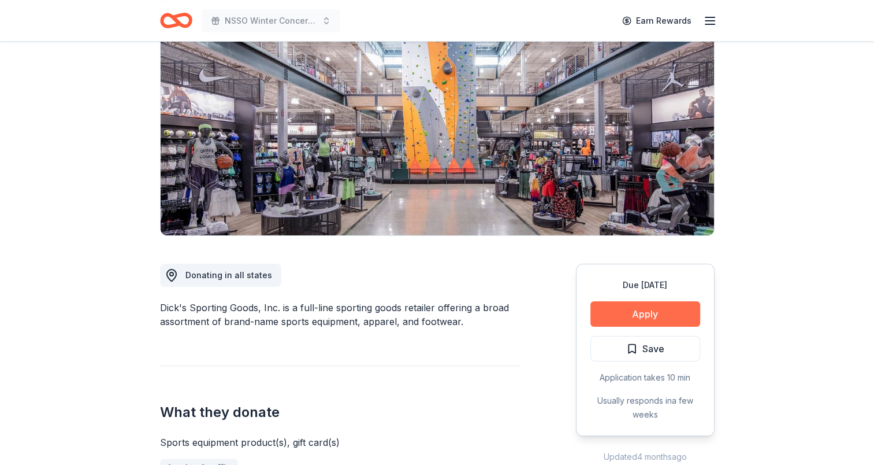
click at [647, 315] on button "Apply" at bounding box center [646, 313] width 110 height 25
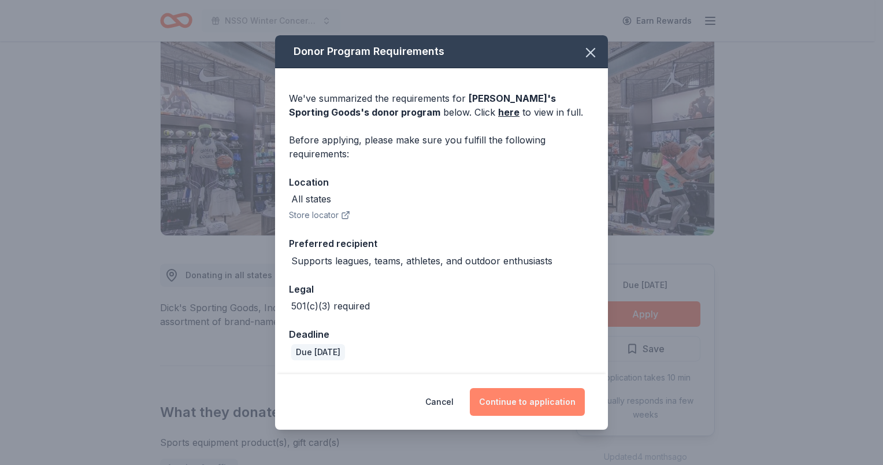
click at [531, 396] on button "Continue to application" at bounding box center [527, 402] width 115 height 28
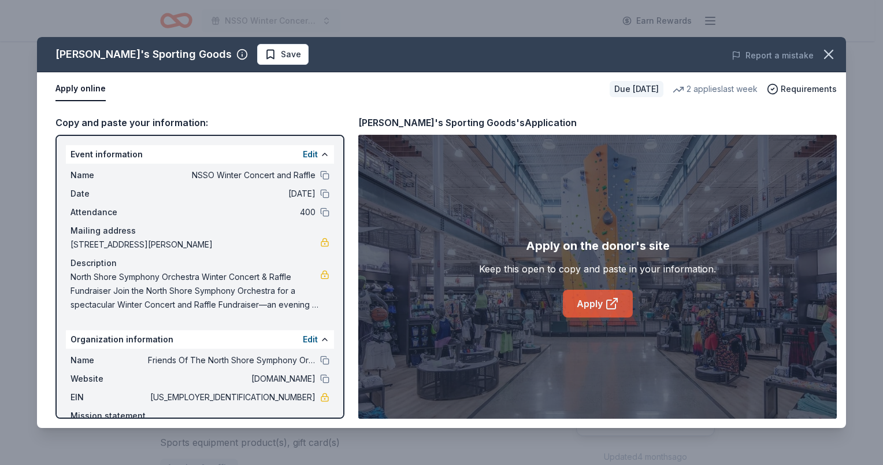
click at [592, 304] on link "Apply" at bounding box center [598, 304] width 70 height 28
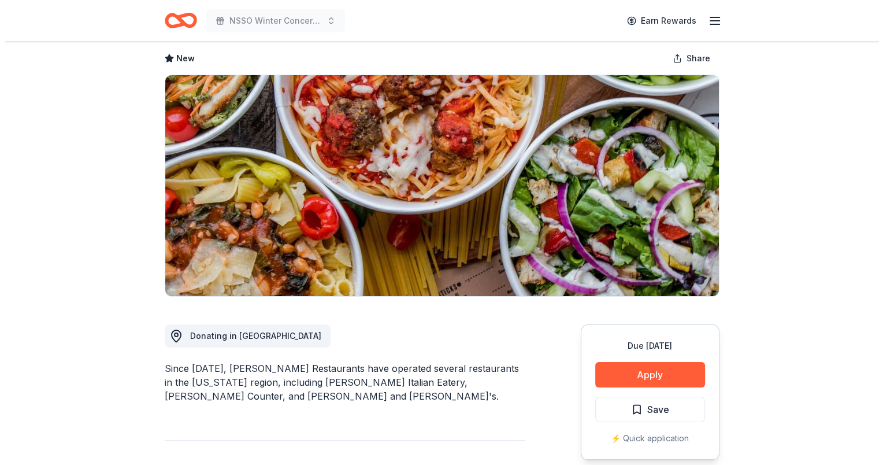
scroll to position [116, 0]
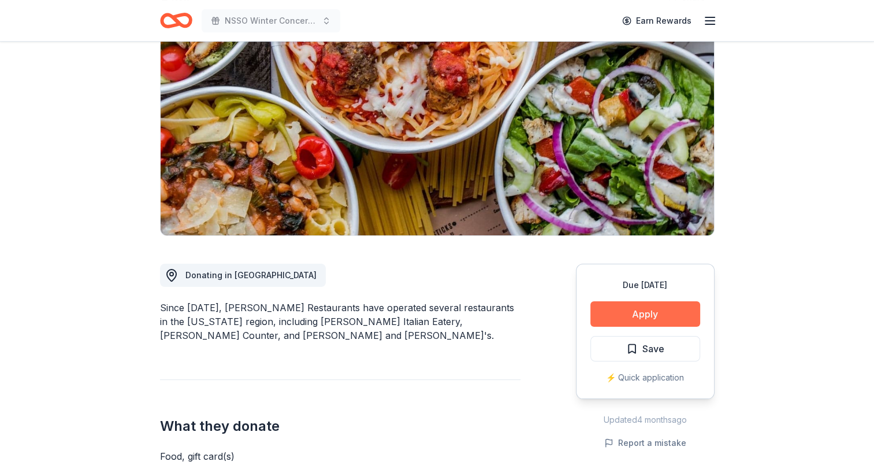
click at [654, 309] on button "Apply" at bounding box center [646, 313] width 110 height 25
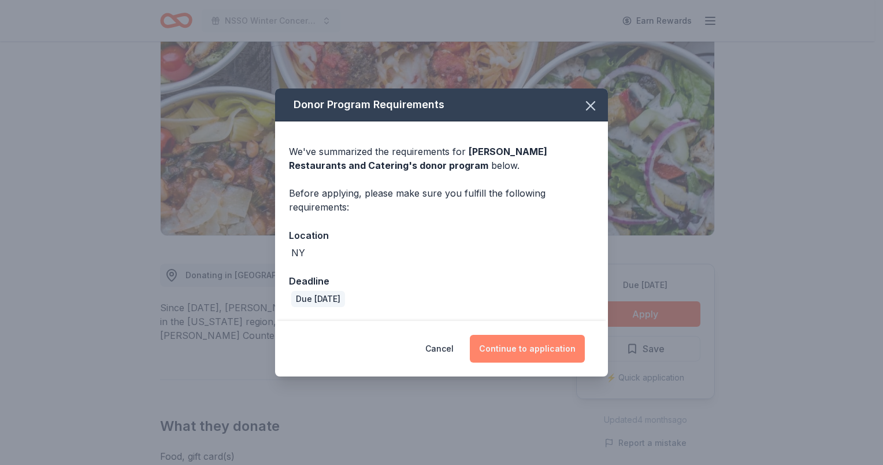
click at [536, 344] on button "Continue to application" at bounding box center [527, 349] width 115 height 28
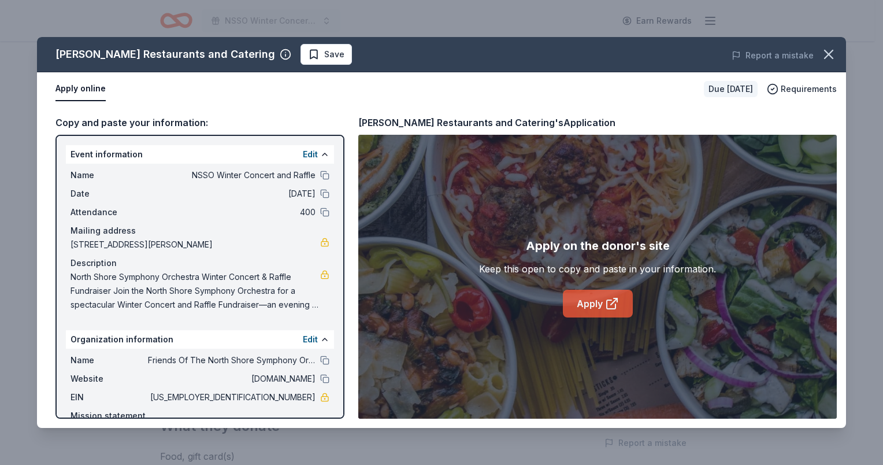
click at [603, 298] on link "Apply" at bounding box center [598, 304] width 70 height 28
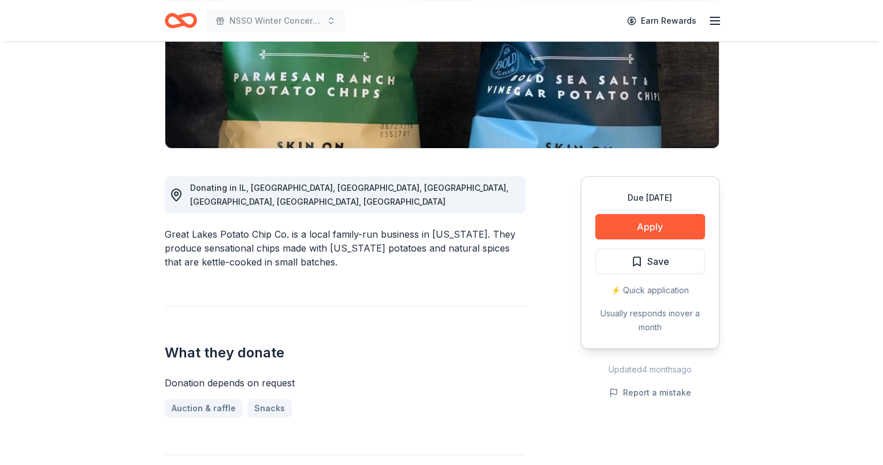
scroll to position [289, 0]
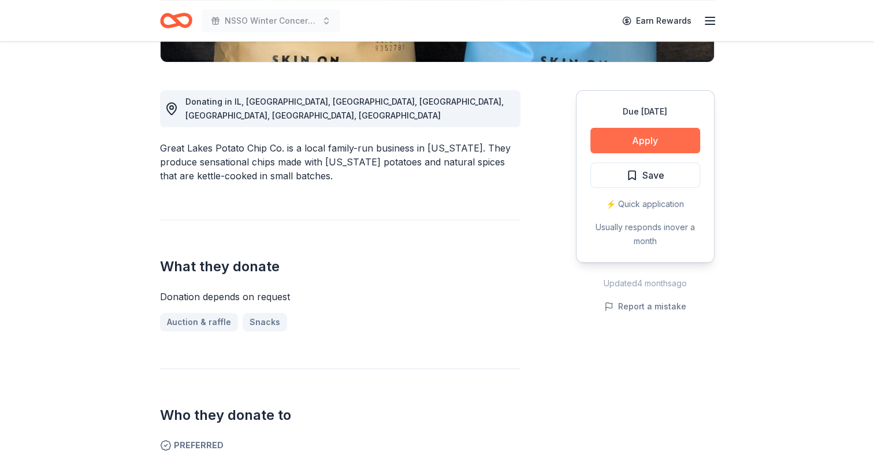
click at [643, 135] on button "Apply" at bounding box center [646, 140] width 110 height 25
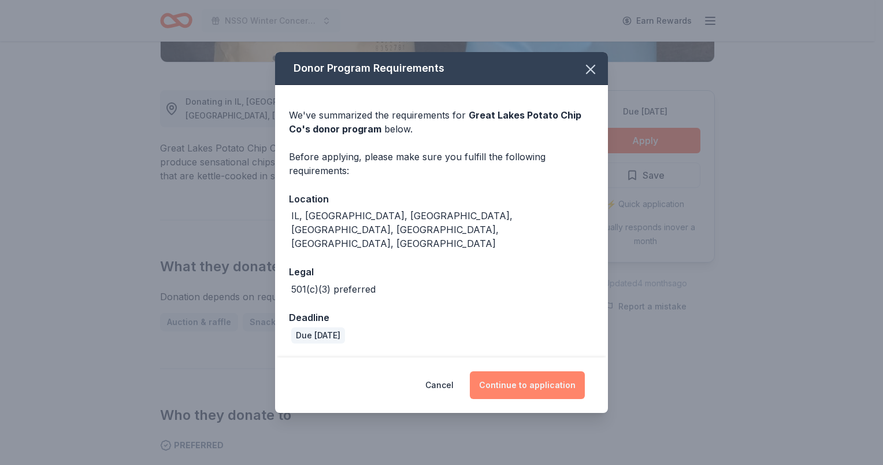
click at [512, 372] on button "Continue to application" at bounding box center [527, 385] width 115 height 28
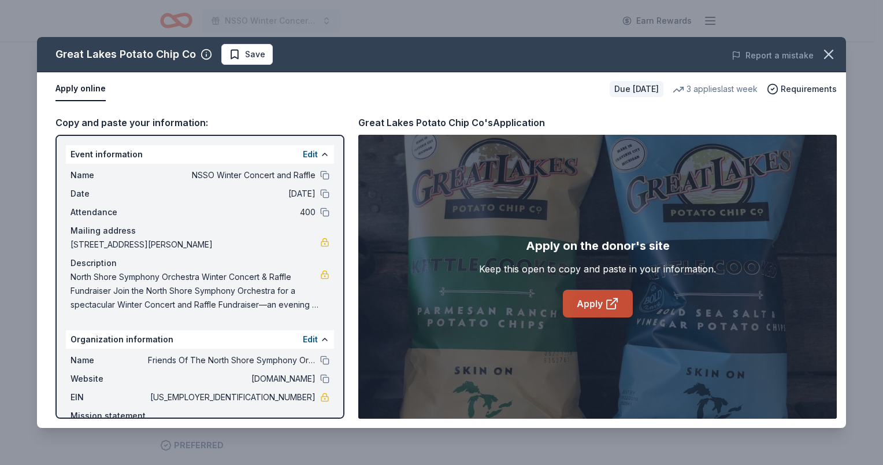
click at [613, 297] on icon at bounding box center [612, 303] width 14 height 14
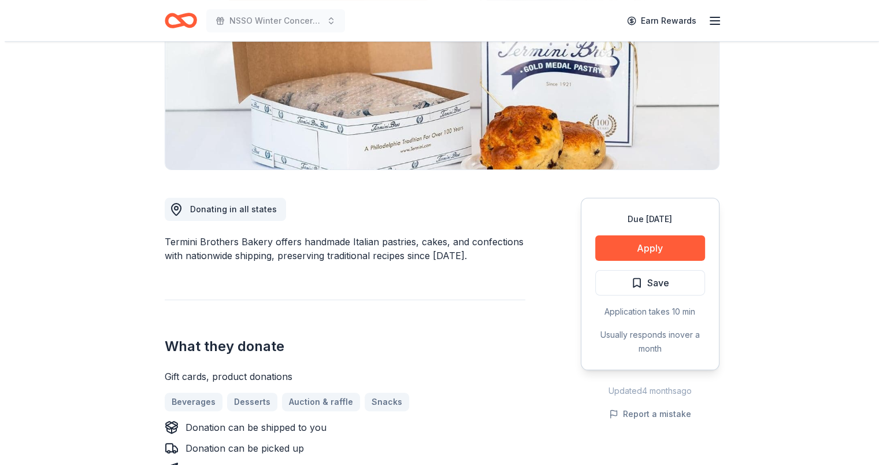
scroll to position [173, 0]
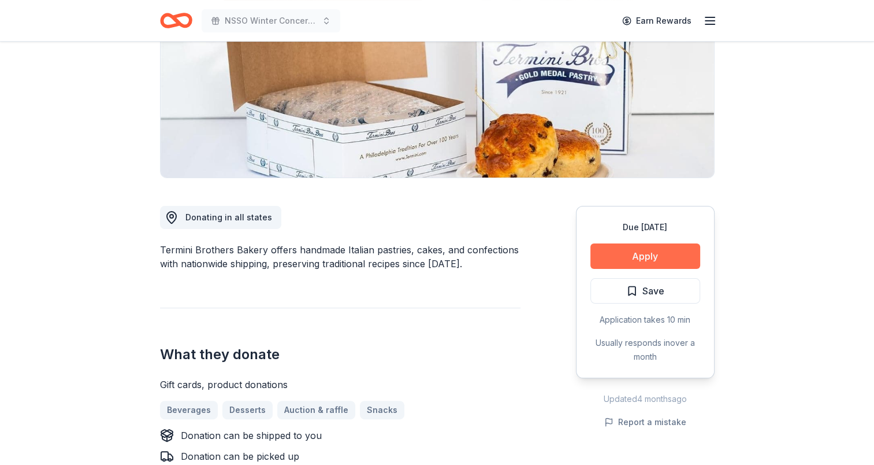
click at [635, 250] on button "Apply" at bounding box center [646, 255] width 110 height 25
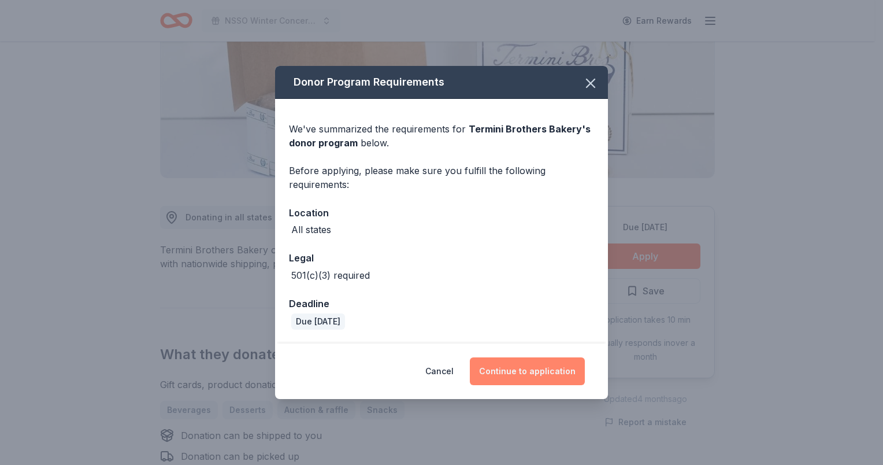
click at [519, 369] on button "Continue to application" at bounding box center [527, 371] width 115 height 28
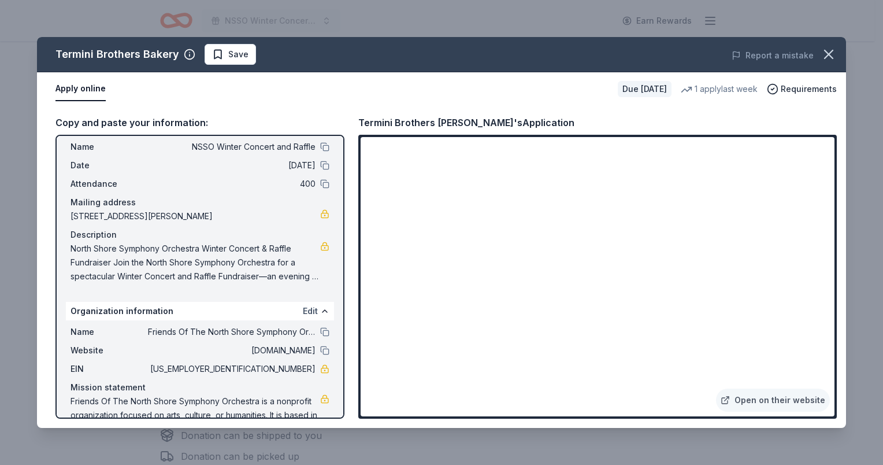
scroll to position [0, 0]
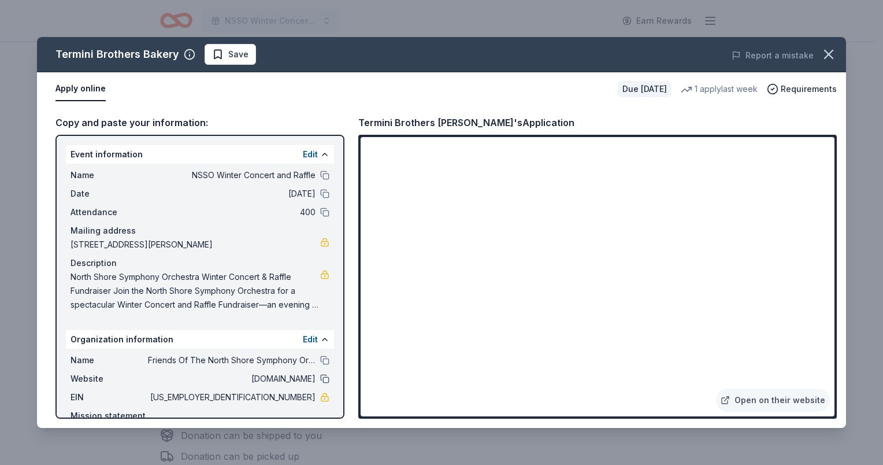
click at [320, 379] on button at bounding box center [324, 378] width 9 height 9
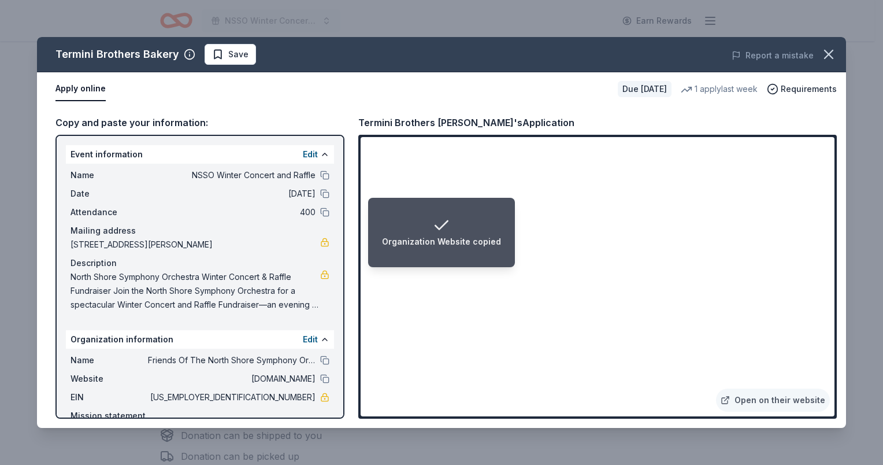
drag, startPoint x: 261, startPoint y: 398, endPoint x: 289, endPoint y: 396, distance: 28.3
click at [289, 396] on span "[US_EMPLOYER_IDENTIFICATION_NUMBER]" at bounding box center [232, 397] width 168 height 14
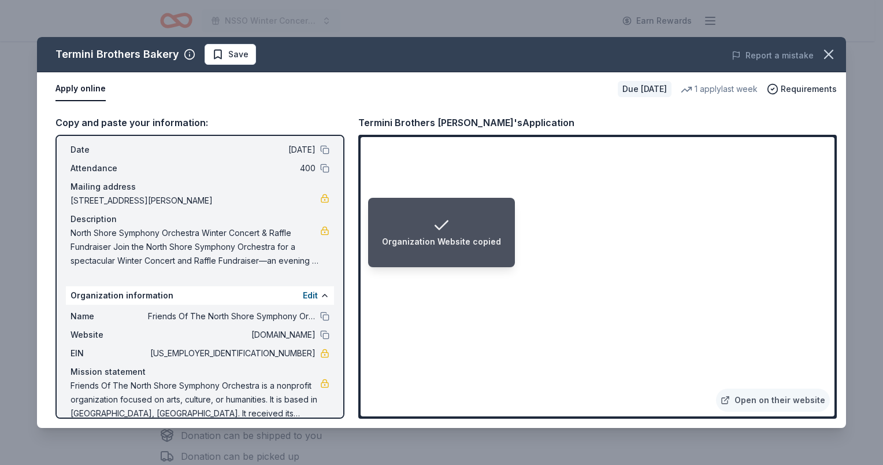
scroll to position [60, 0]
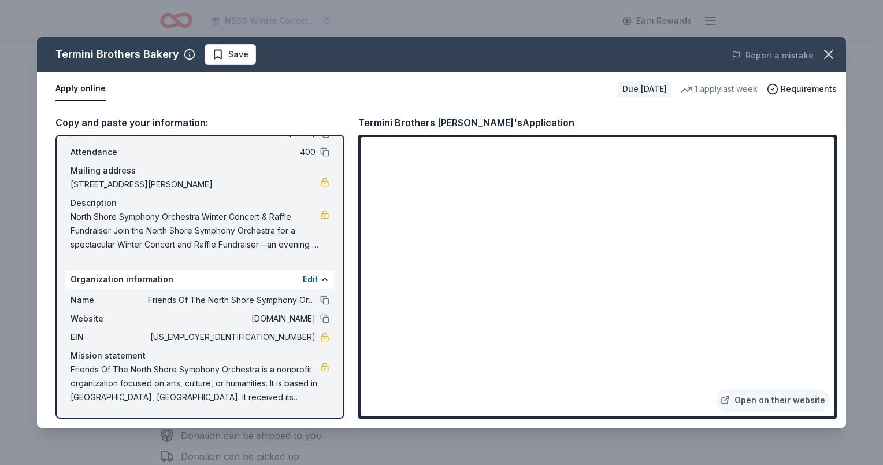
click at [209, 387] on span "Friends Of The North Shore Symphony Orchestra is a nonprofit organization focus…" at bounding box center [196, 383] width 250 height 42
click at [120, 397] on span "Friends Of The North Shore Symphony Orchestra is a nonprofit organization focus…" at bounding box center [196, 383] width 250 height 42
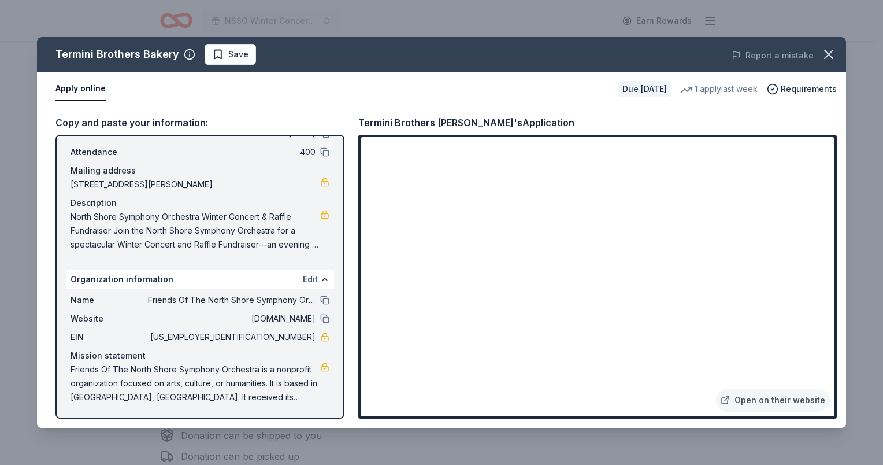
click at [303, 277] on button "Edit" at bounding box center [310, 279] width 15 height 14
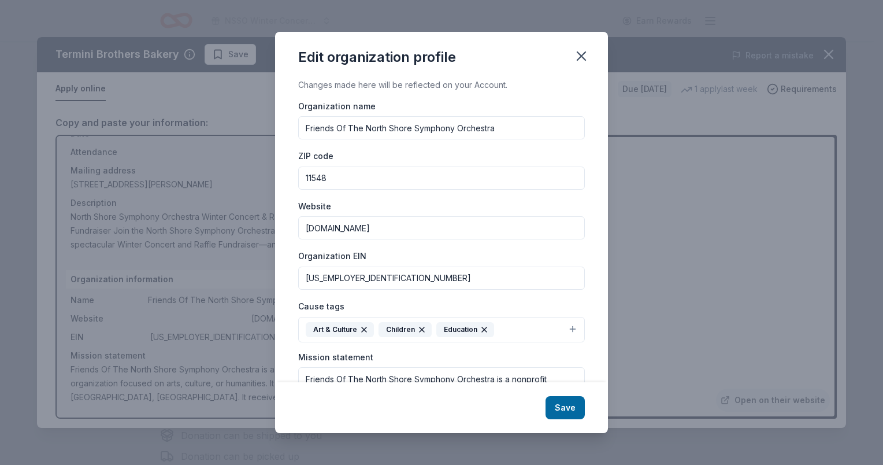
drag, startPoint x: 431, startPoint y: 228, endPoint x: 285, endPoint y: 229, distance: 145.6
click at [287, 229] on div "Changes made here will be reflected on your Account. Organization name Friends …" at bounding box center [441, 230] width 333 height 305
paste input "[URL][DOMAIN_NAME]"
type input "[URL][DOMAIN_NAME]"
click at [568, 403] on button "Save" at bounding box center [565, 407] width 39 height 23
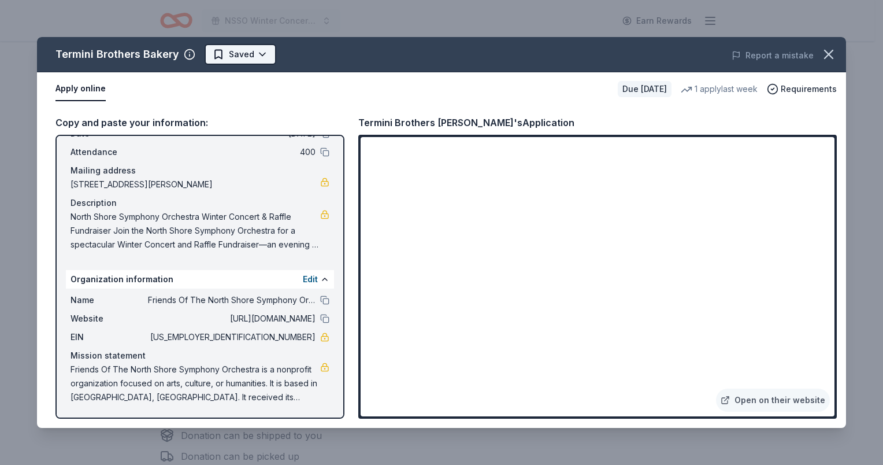
click at [236, 51] on html "NSSO Winter Concert and Raffle Earn Rewards Due in 37 days Share Termini Brothe…" at bounding box center [441, 59] width 883 height 465
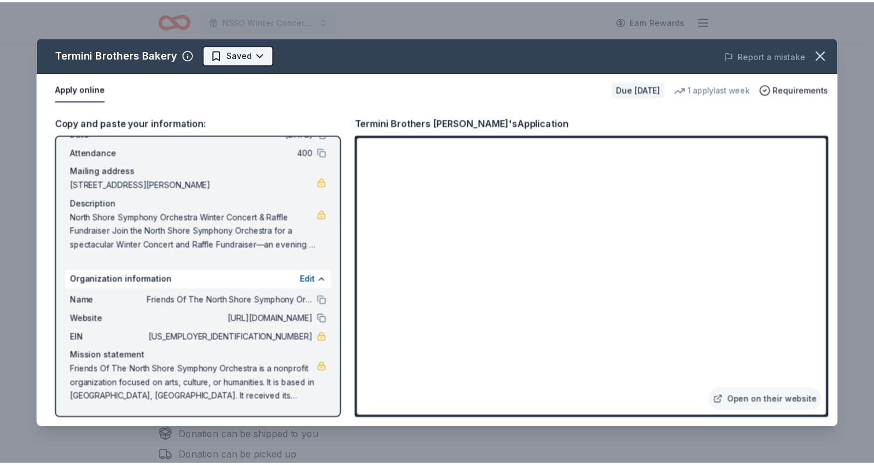
scroll to position [0, 0]
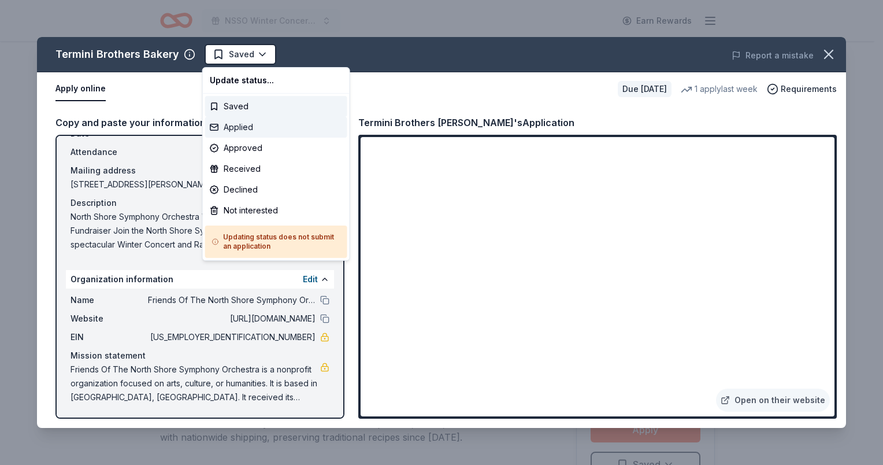
click at [224, 130] on div "Applied" at bounding box center [276, 127] width 142 height 21
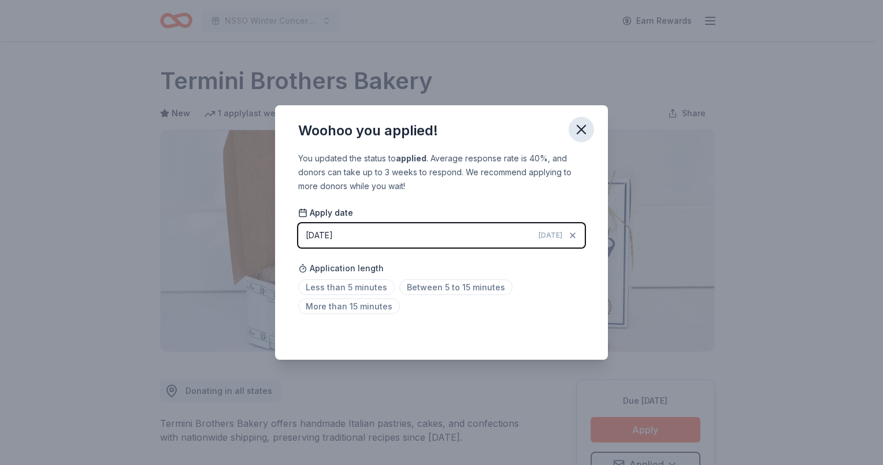
click at [583, 128] on icon "button" at bounding box center [581, 129] width 8 height 8
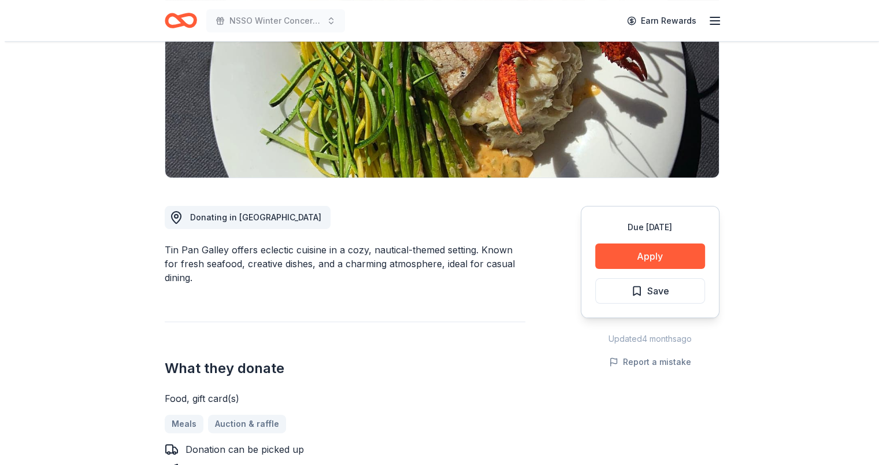
scroll to position [58, 0]
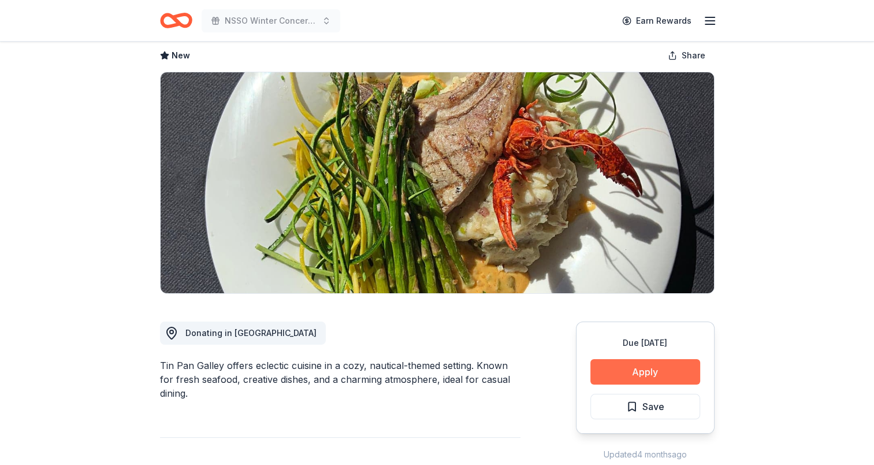
click at [628, 375] on button "Apply" at bounding box center [646, 371] width 110 height 25
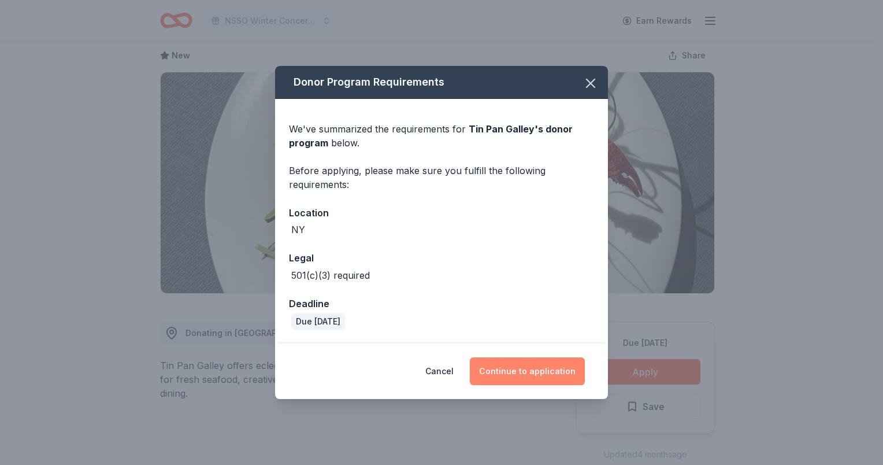
click at [539, 372] on button "Continue to application" at bounding box center [527, 371] width 115 height 28
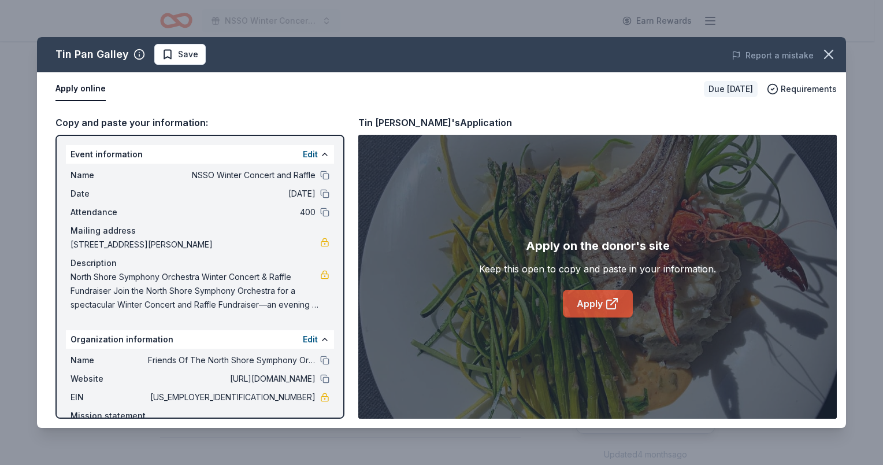
click at [592, 298] on link "Apply" at bounding box center [598, 304] width 70 height 28
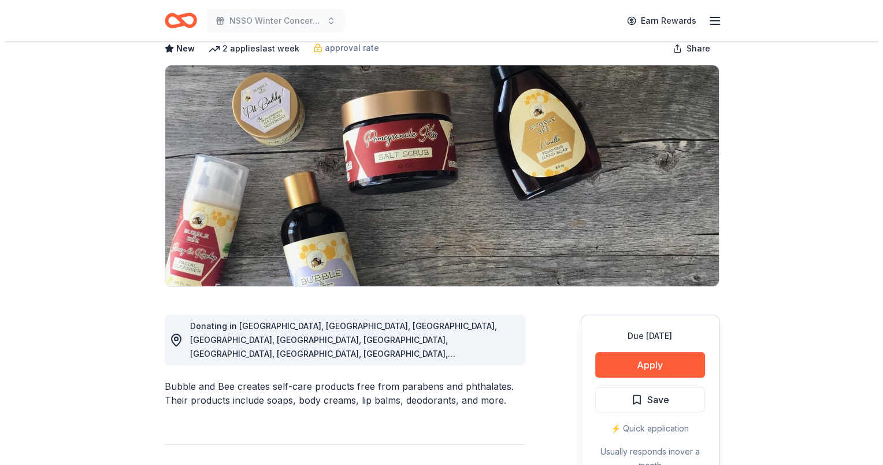
scroll to position [173, 0]
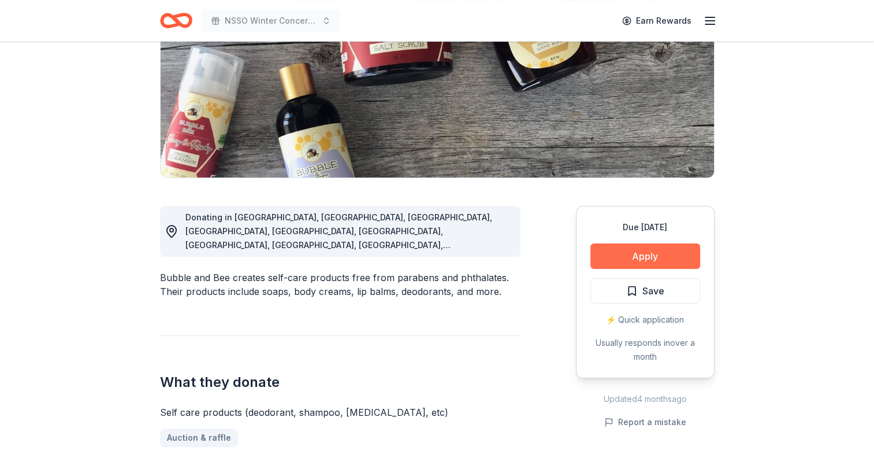
click at [627, 254] on button "Apply" at bounding box center [646, 255] width 110 height 25
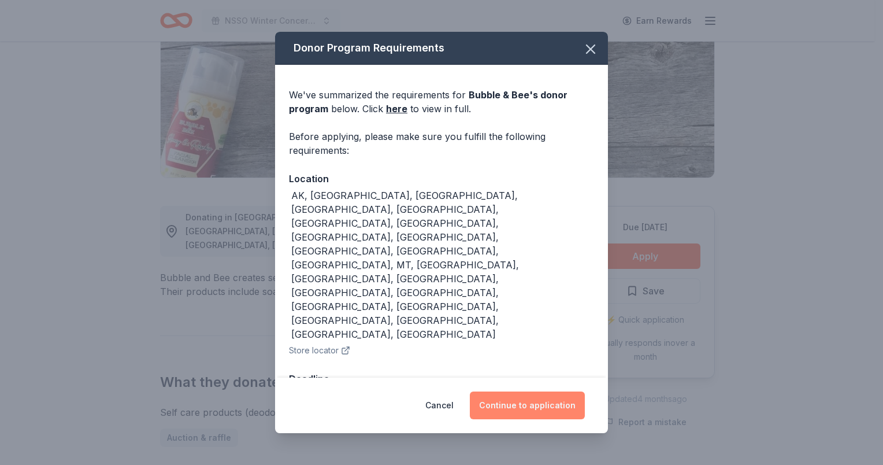
click at [528, 391] on button "Continue to application" at bounding box center [527, 405] width 115 height 28
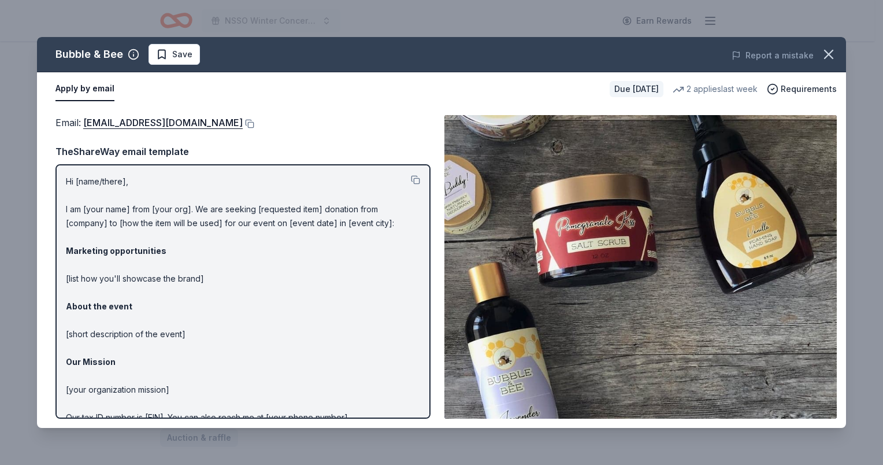
drag, startPoint x: 67, startPoint y: 178, endPoint x: 91, endPoint y: 245, distance: 71.1
click at [91, 245] on p "Hi [name/there], I am [your name] from [your org]. We are seeking [requested it…" at bounding box center [243, 320] width 354 height 291
click at [411, 176] on button at bounding box center [415, 179] width 9 height 9
click at [243, 123] on button at bounding box center [249, 123] width 12 height 9
click at [164, 53] on span "Save" at bounding box center [174, 54] width 36 height 14
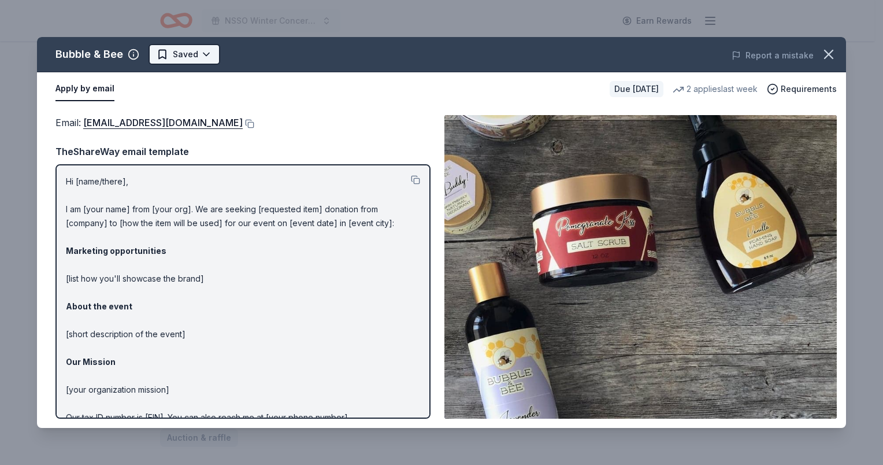
click at [197, 53] on html "NSSO Winter Concert and Raffle Earn Rewards Due [DATE] Share Bubble & Bee New 2…" at bounding box center [441, 59] width 883 height 465
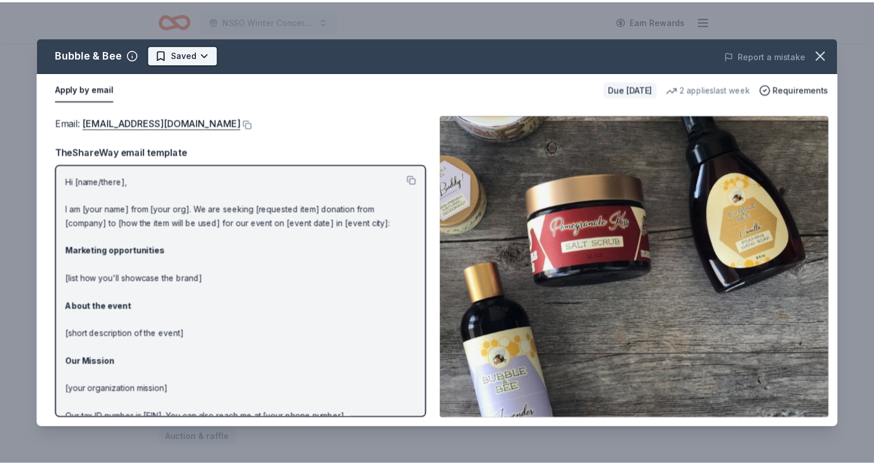
scroll to position [0, 0]
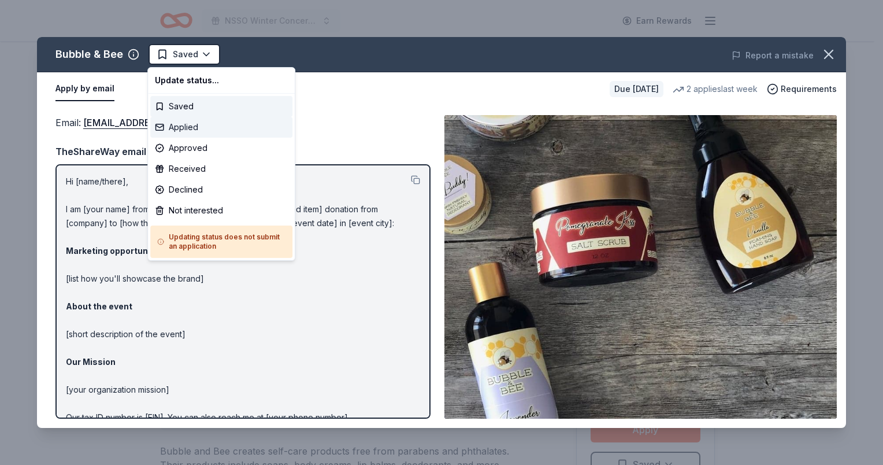
click at [186, 133] on div "Applied" at bounding box center [221, 127] width 142 height 21
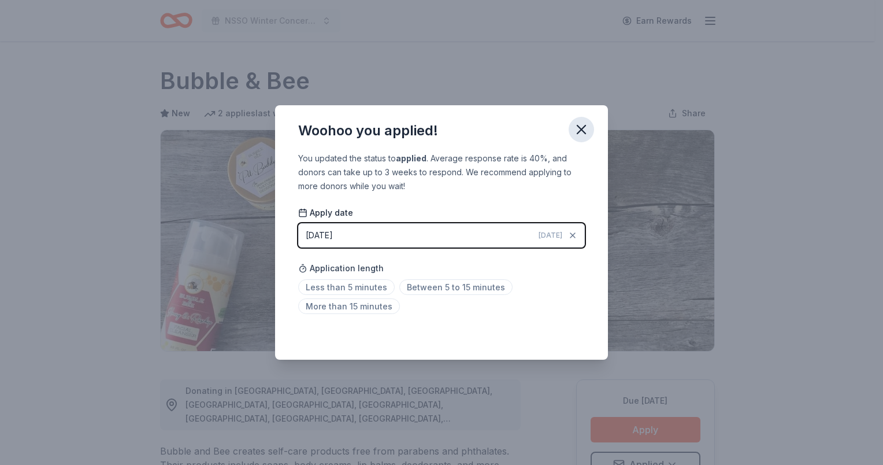
click at [578, 129] on icon "button" at bounding box center [581, 129] width 16 height 16
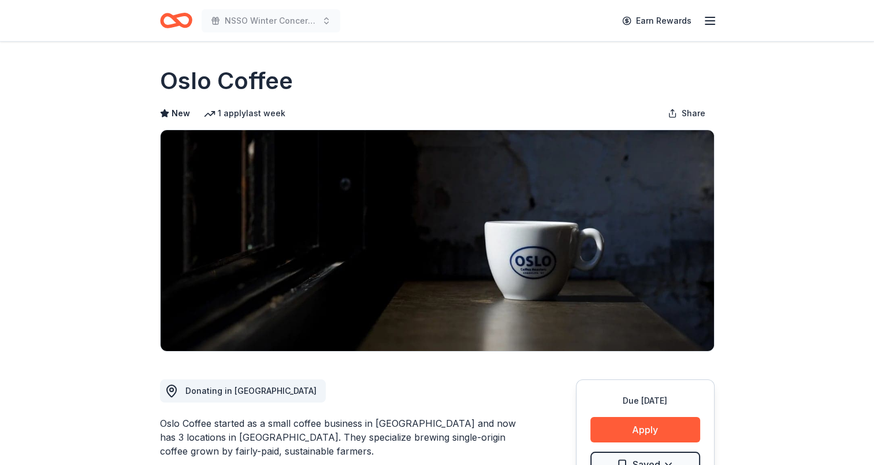
click at [598, 246] on img at bounding box center [438, 240] width 554 height 221
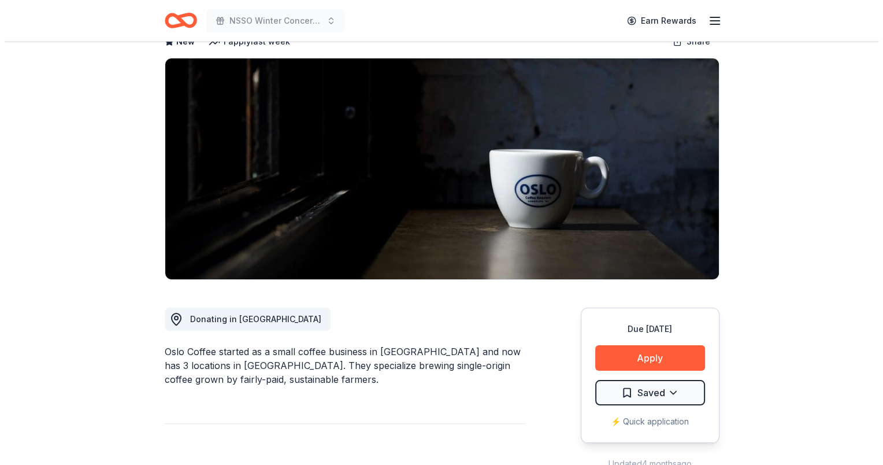
scroll to position [173, 0]
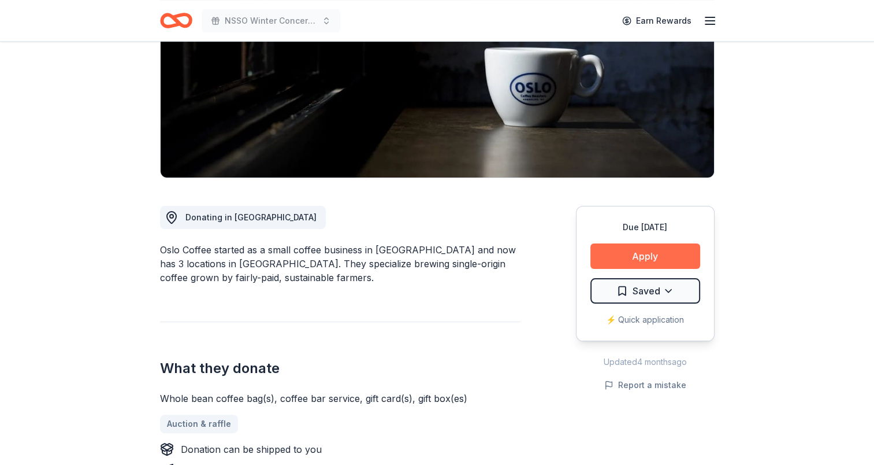
click at [648, 255] on button "Apply" at bounding box center [646, 255] width 110 height 25
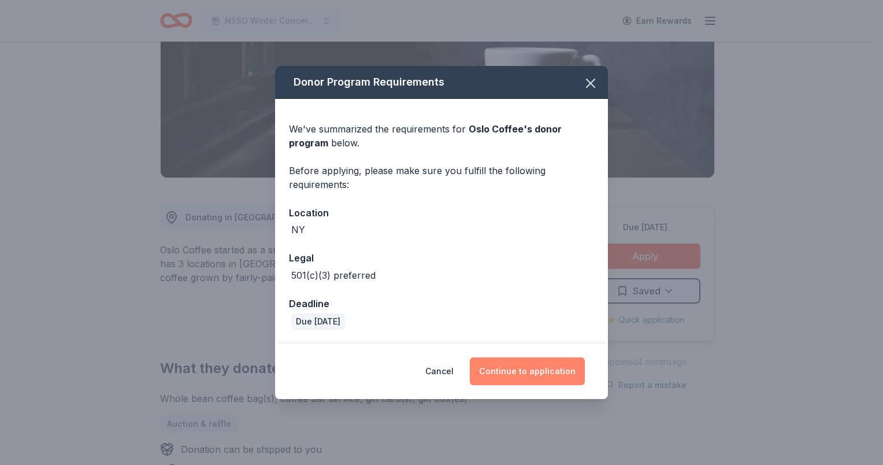
click at [531, 370] on button "Continue to application" at bounding box center [527, 371] width 115 height 28
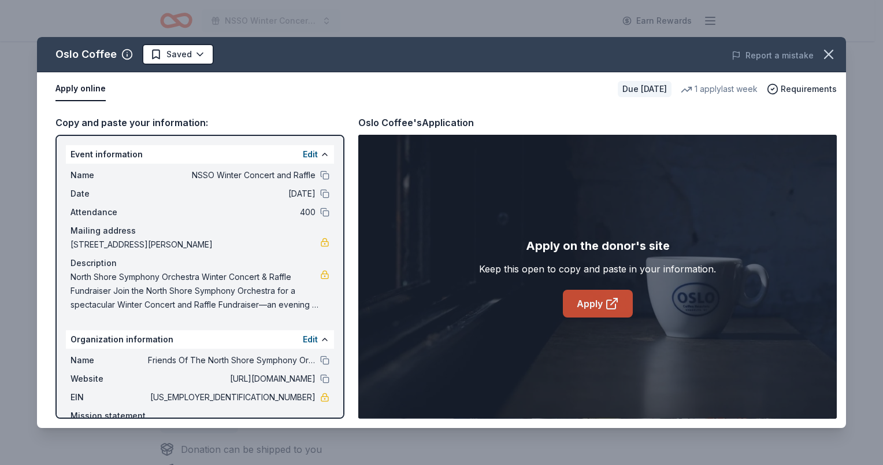
click at [588, 300] on link "Apply" at bounding box center [598, 304] width 70 height 28
click at [320, 381] on button at bounding box center [324, 378] width 9 height 9
click at [201, 290] on span "North Shore Symphony Orchestra Winter Concert & Raffle Fundraiser Join the Nort…" at bounding box center [196, 291] width 250 height 42
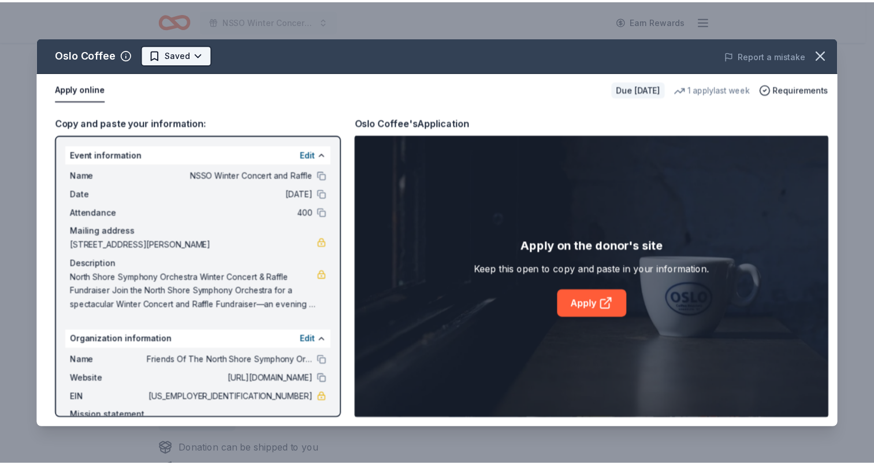
scroll to position [0, 0]
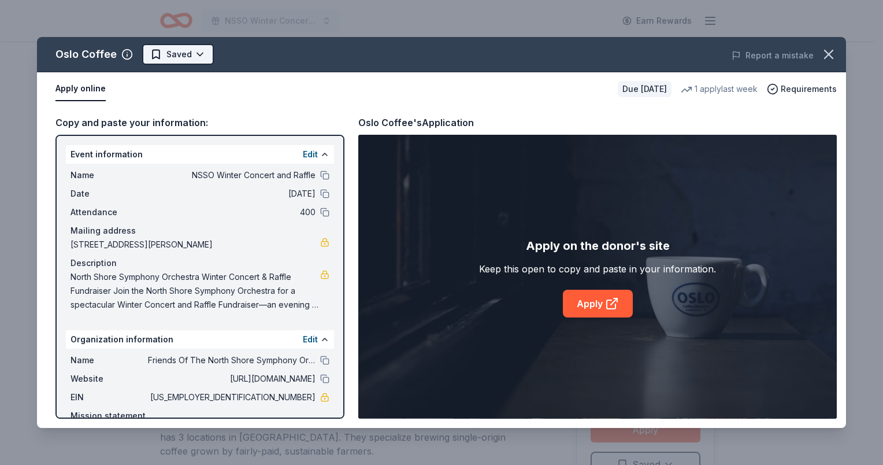
click at [188, 50] on html "NSSO Winter Concert and Raffle Earn Rewards Due in 53 days Share Oslo Coffee Ne…" at bounding box center [441, 232] width 883 height 465
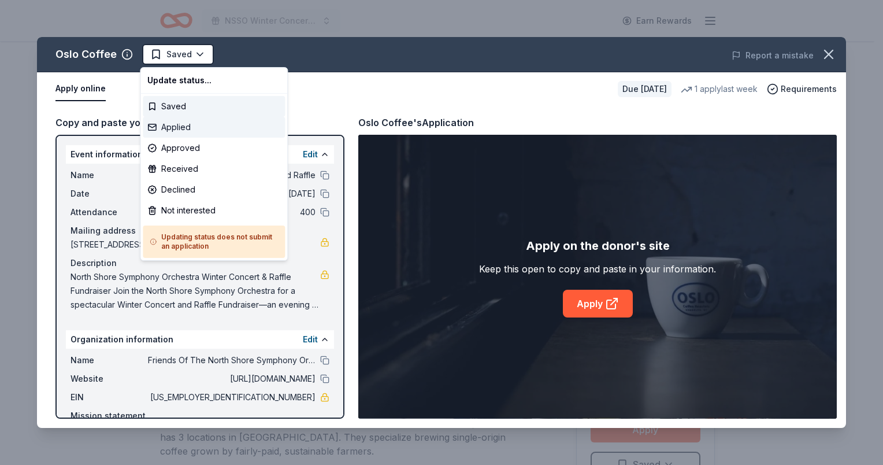
click at [170, 122] on div "Applied" at bounding box center [214, 127] width 142 height 21
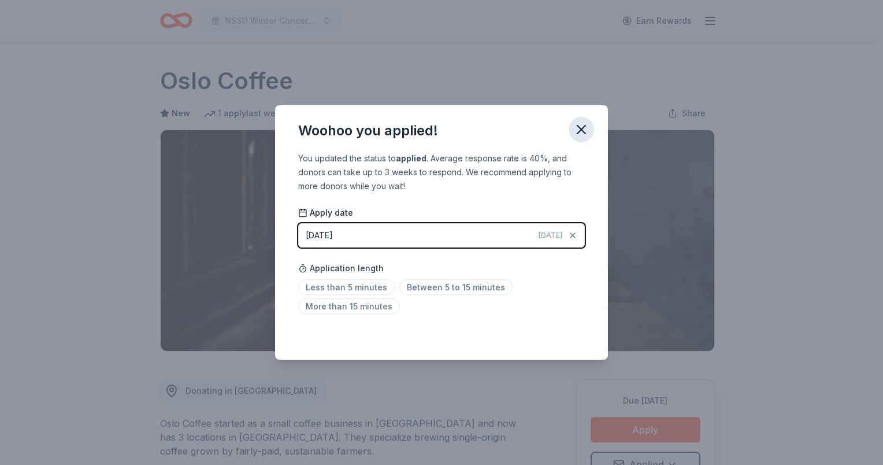
click at [582, 127] on icon "button" at bounding box center [581, 129] width 16 height 16
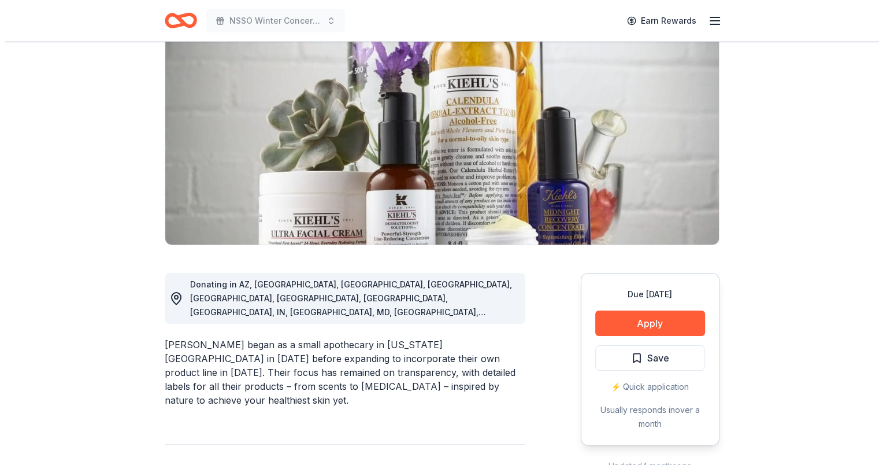
scroll to position [231, 0]
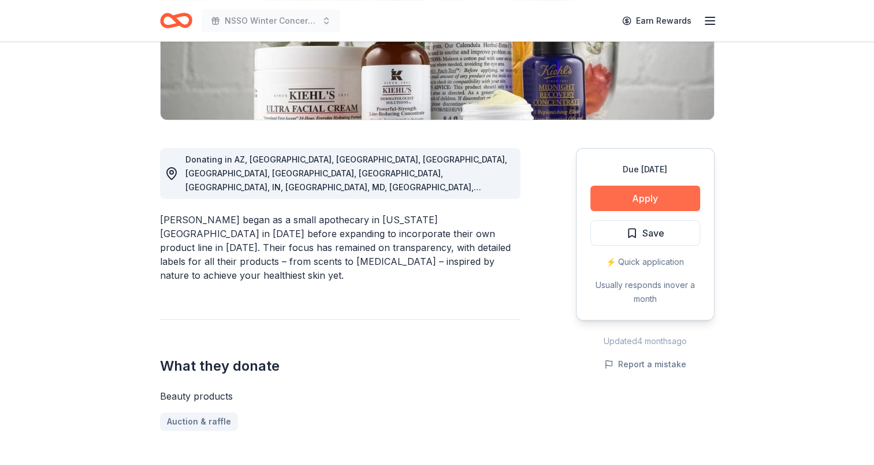
click at [650, 199] on button "Apply" at bounding box center [646, 198] width 110 height 25
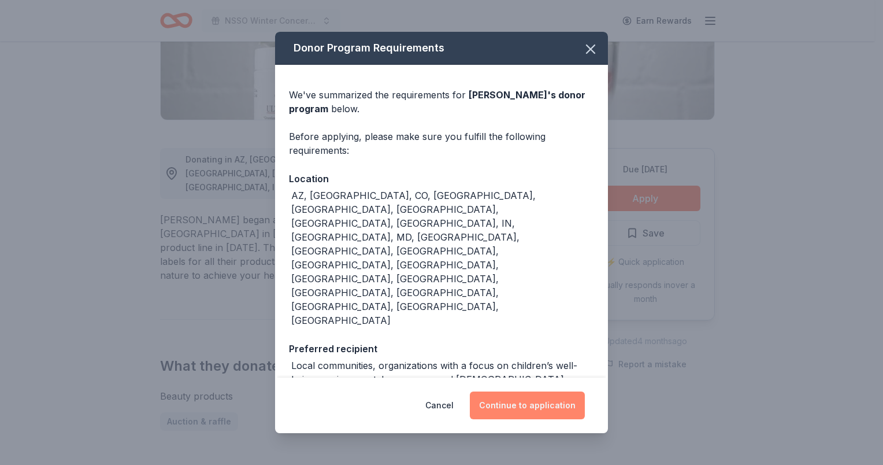
click at [520, 391] on button "Continue to application" at bounding box center [527, 405] width 115 height 28
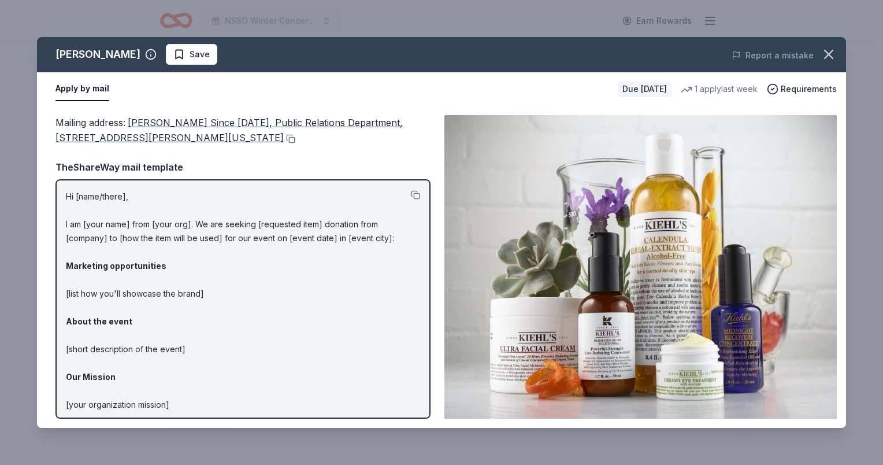
drag, startPoint x: 66, startPoint y: 195, endPoint x: 197, endPoint y: 365, distance: 214.7
click at [197, 365] on p "Hi [name/there], I am [your name] from [your org]. We are seeking [requested it…" at bounding box center [243, 335] width 354 height 291
click at [411, 193] on button at bounding box center [415, 194] width 9 height 9
drag, startPoint x: 88, startPoint y: 54, endPoint x: 68, endPoint y: 54, distance: 20.8
click at [68, 54] on div "[PERSON_NAME]" at bounding box center [97, 54] width 85 height 18
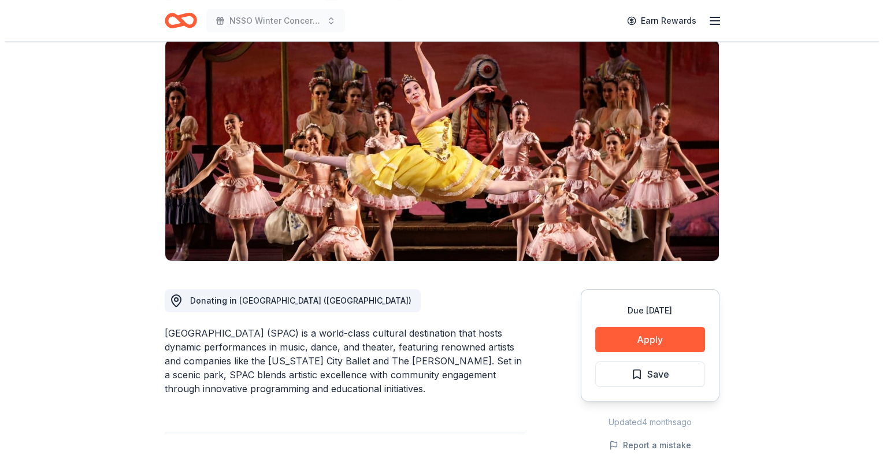
scroll to position [173, 0]
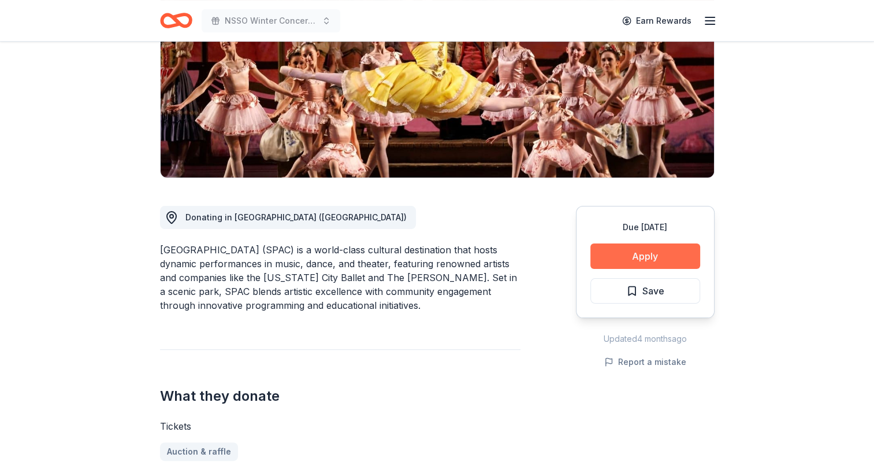
click at [638, 257] on button "Apply" at bounding box center [646, 255] width 110 height 25
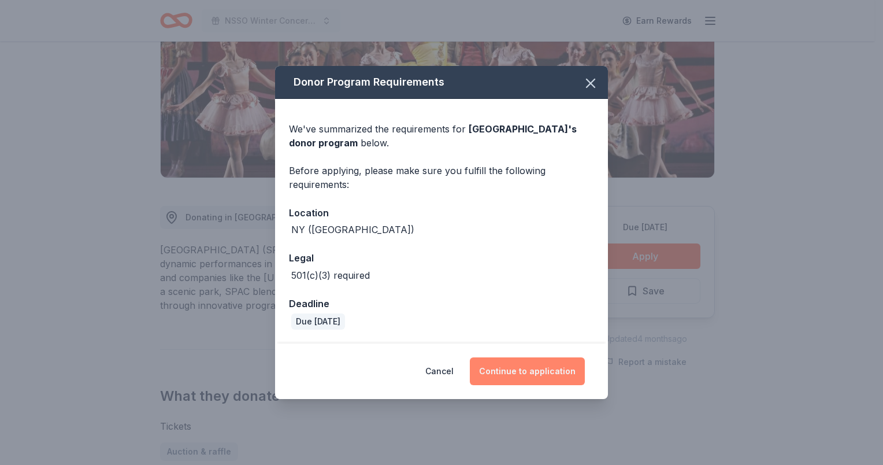
click at [522, 372] on button "Continue to application" at bounding box center [527, 371] width 115 height 28
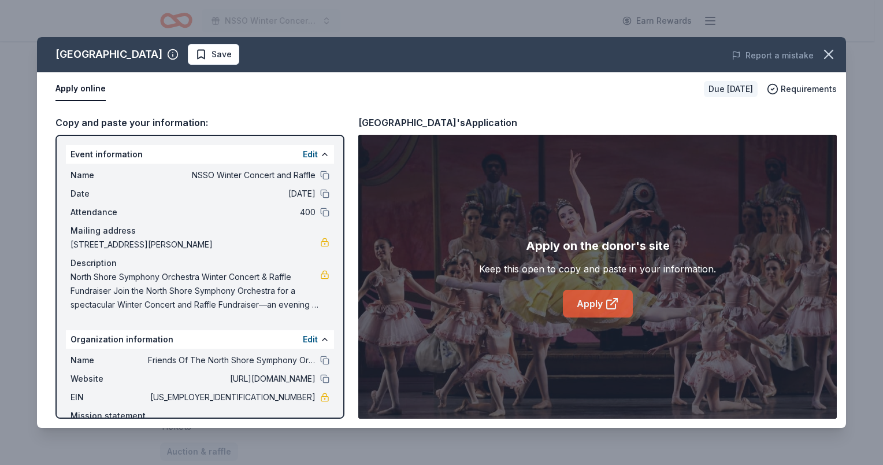
click at [592, 298] on link "Apply" at bounding box center [598, 304] width 70 height 28
click at [320, 172] on button at bounding box center [324, 174] width 9 height 9
